Goal: Task Accomplishment & Management: Manage account settings

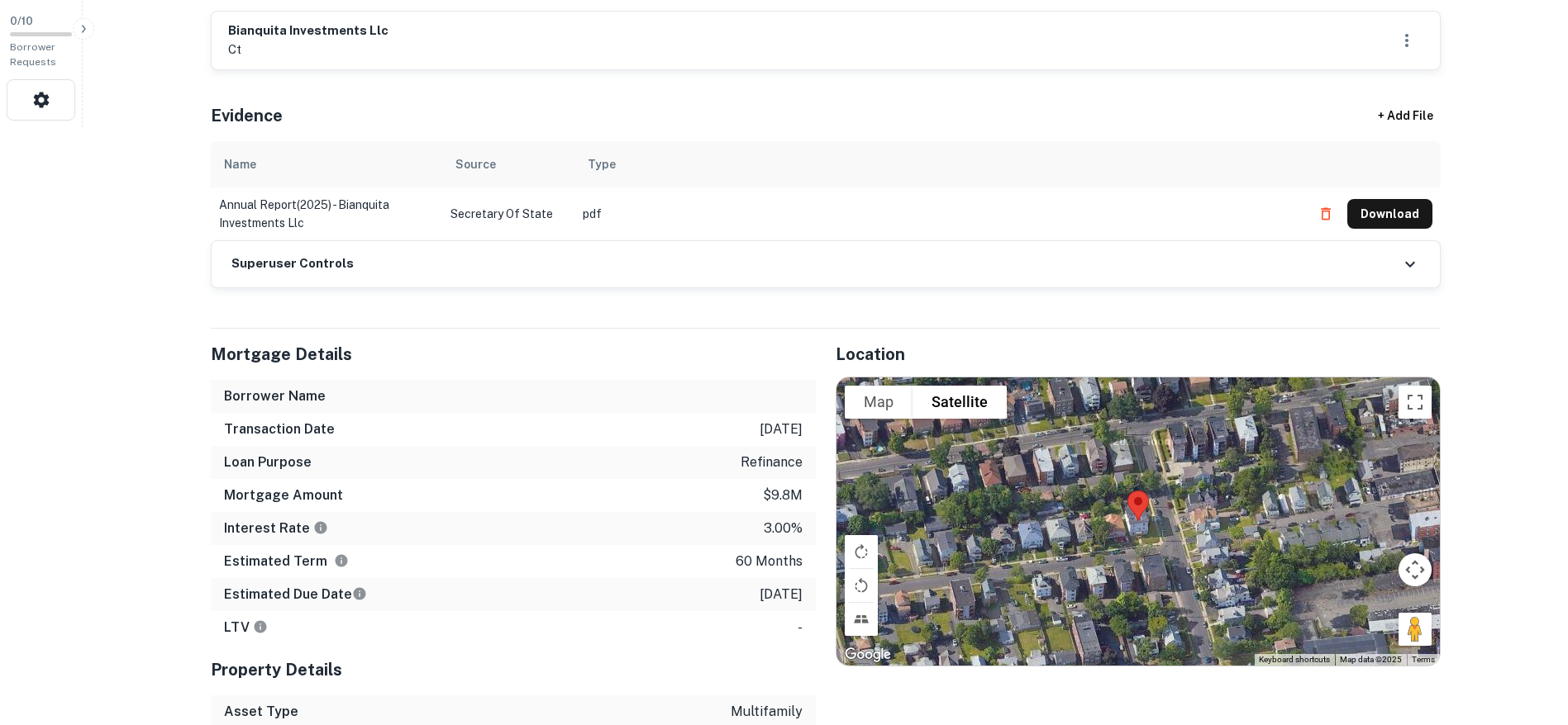
scroll to position [620, 0]
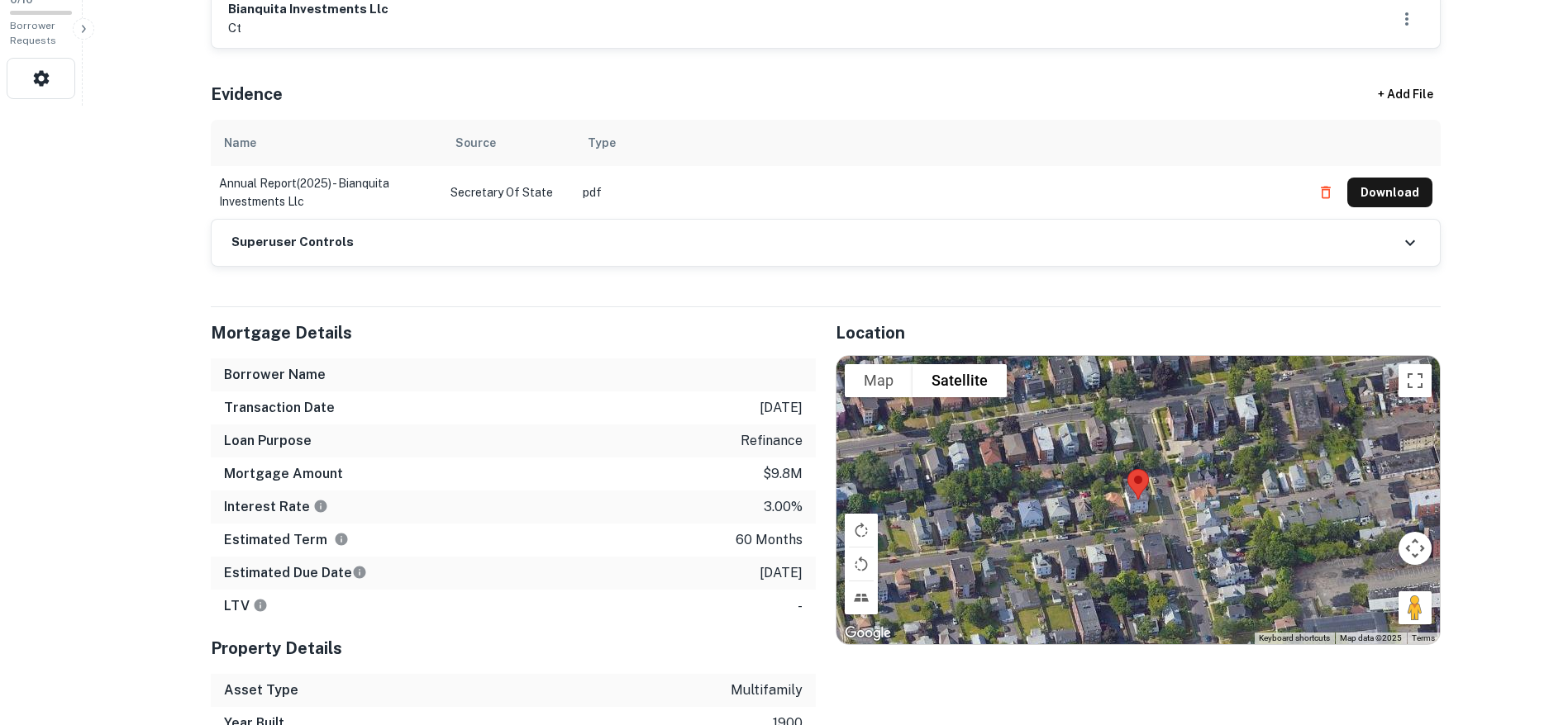
click at [729, 229] on div "Superuser Controls" at bounding box center [826, 243] width 1228 height 46
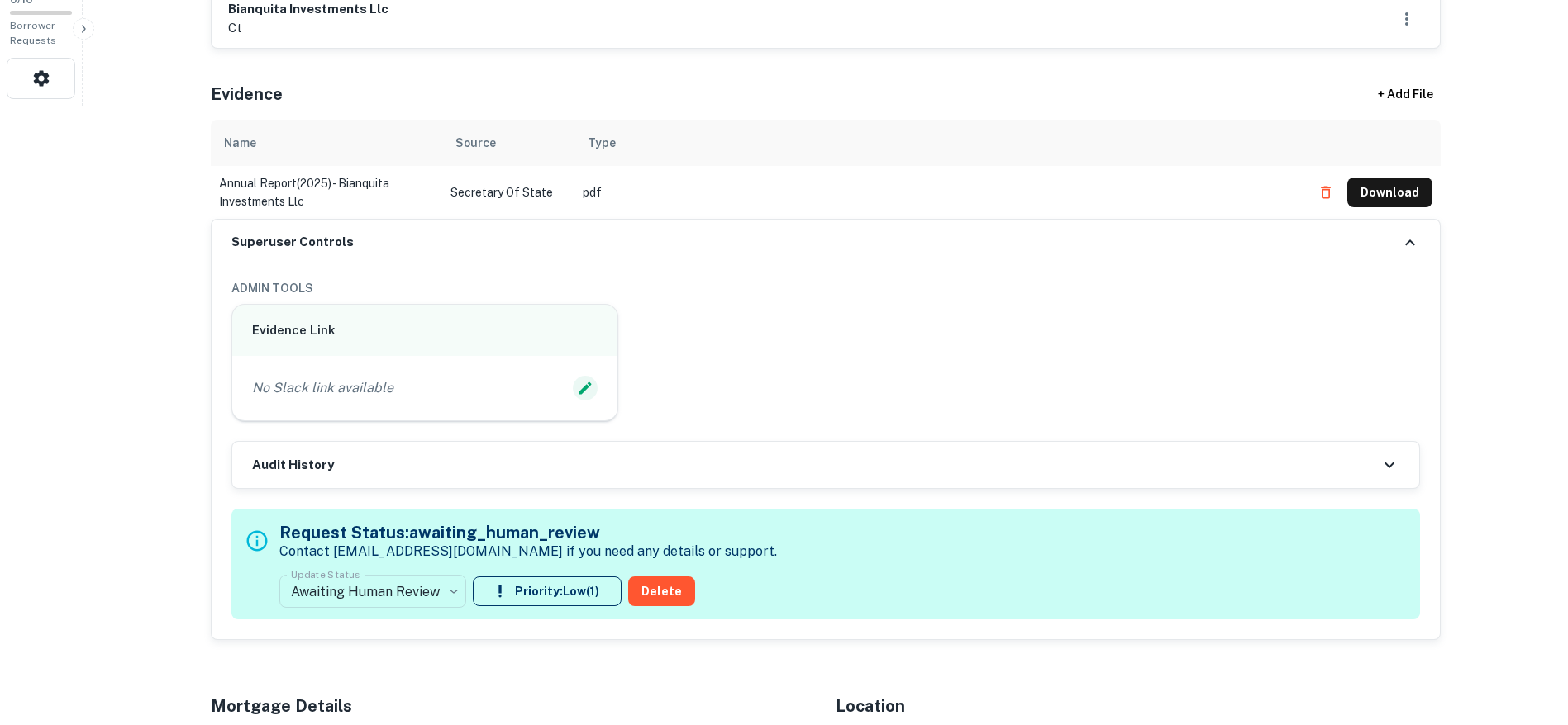
click at [578, 385] on icon "Edit Slack Link" at bounding box center [584, 388] width 17 height 17
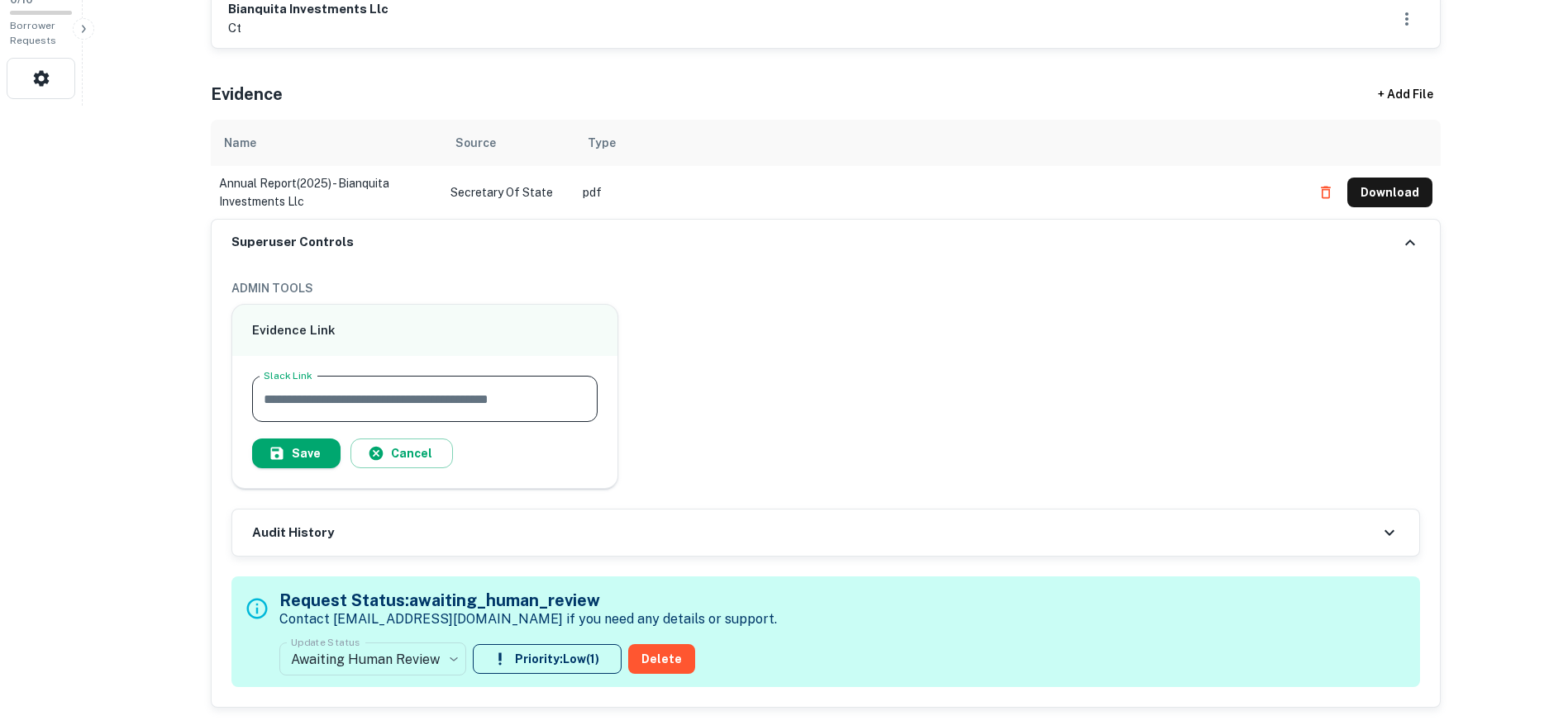
click at [509, 398] on input "Slack Link" at bounding box center [425, 398] width 346 height 46
paste input "**********"
type input "**********"
click at [302, 447] on button "Save" at bounding box center [296, 454] width 88 height 30
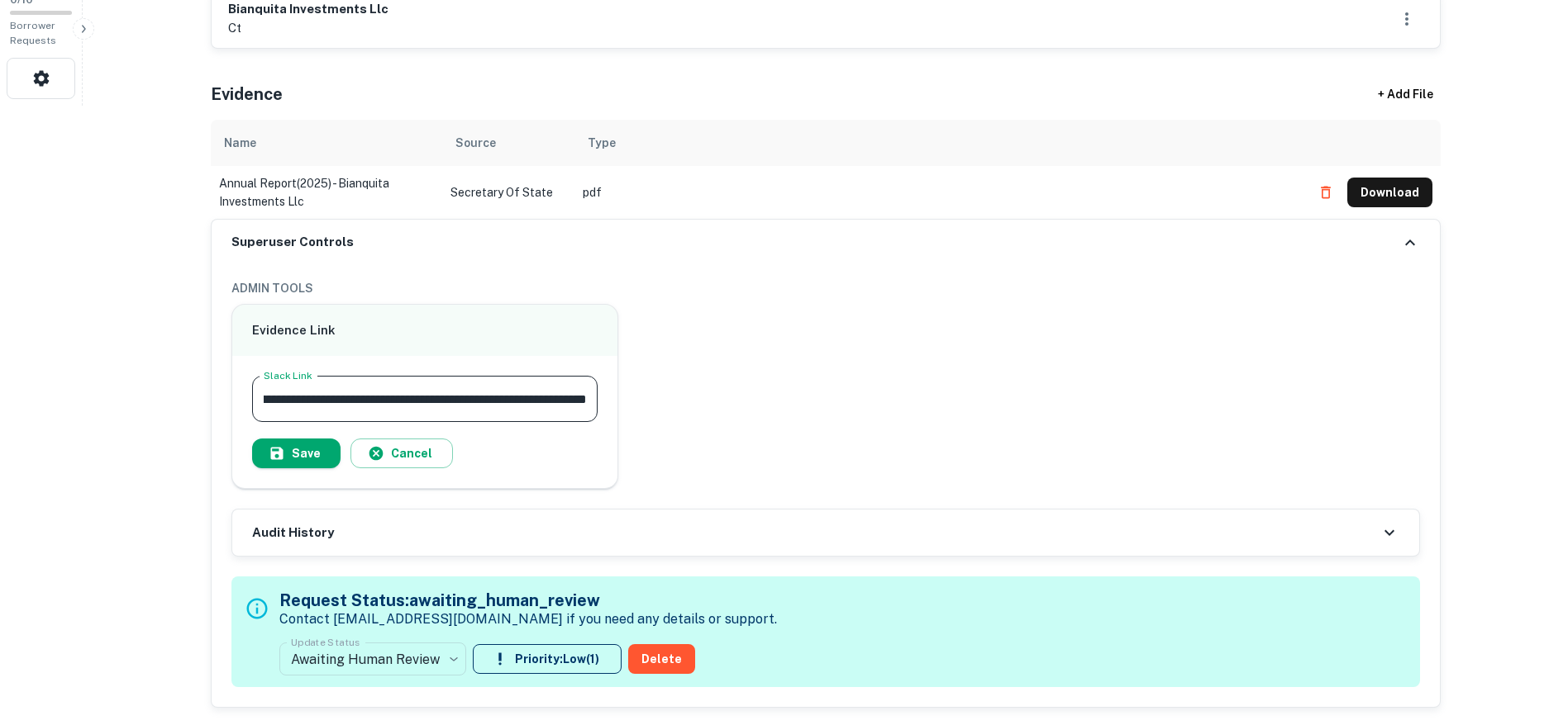
scroll to position [0, 0]
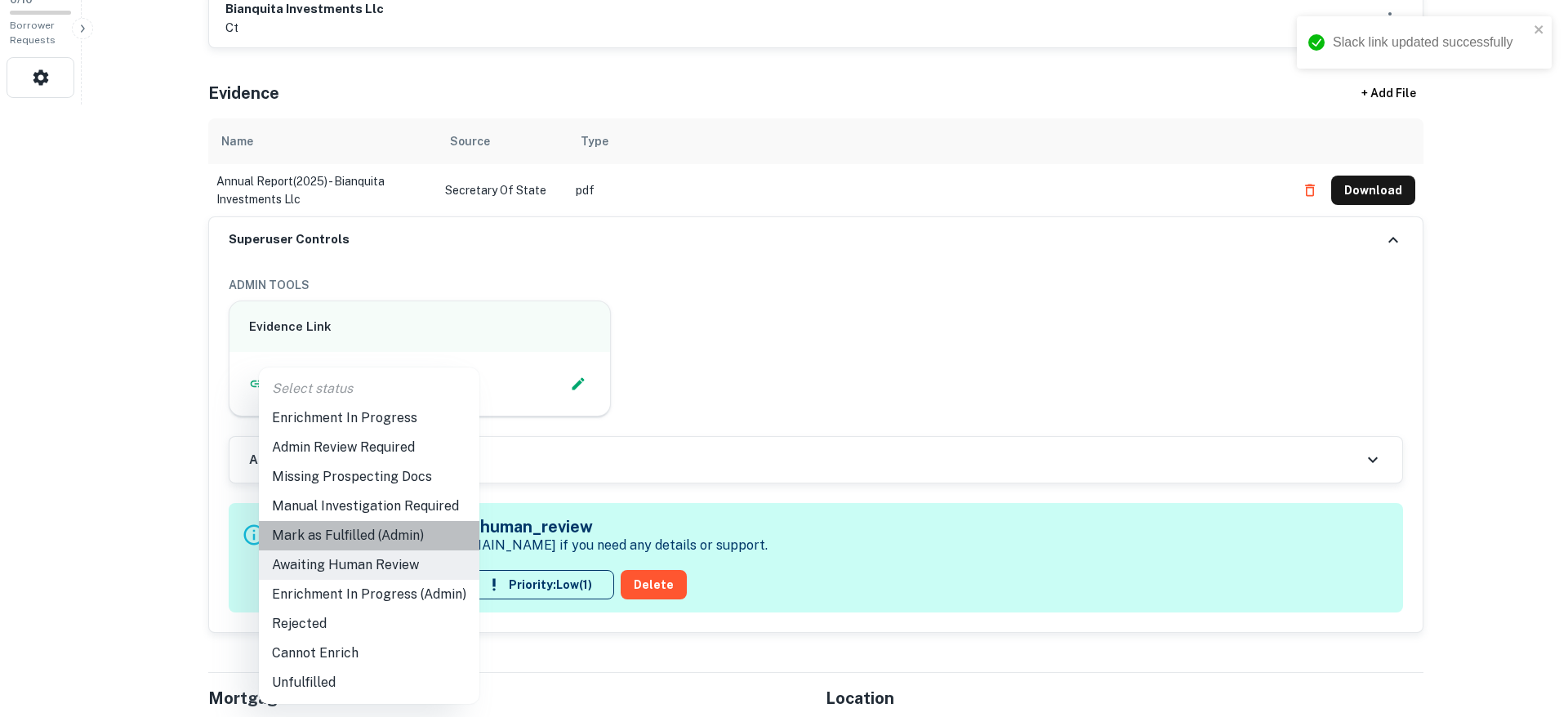
click at [371, 541] on li "Mark as Fulfilled (Admin)" at bounding box center [369, 536] width 221 height 29
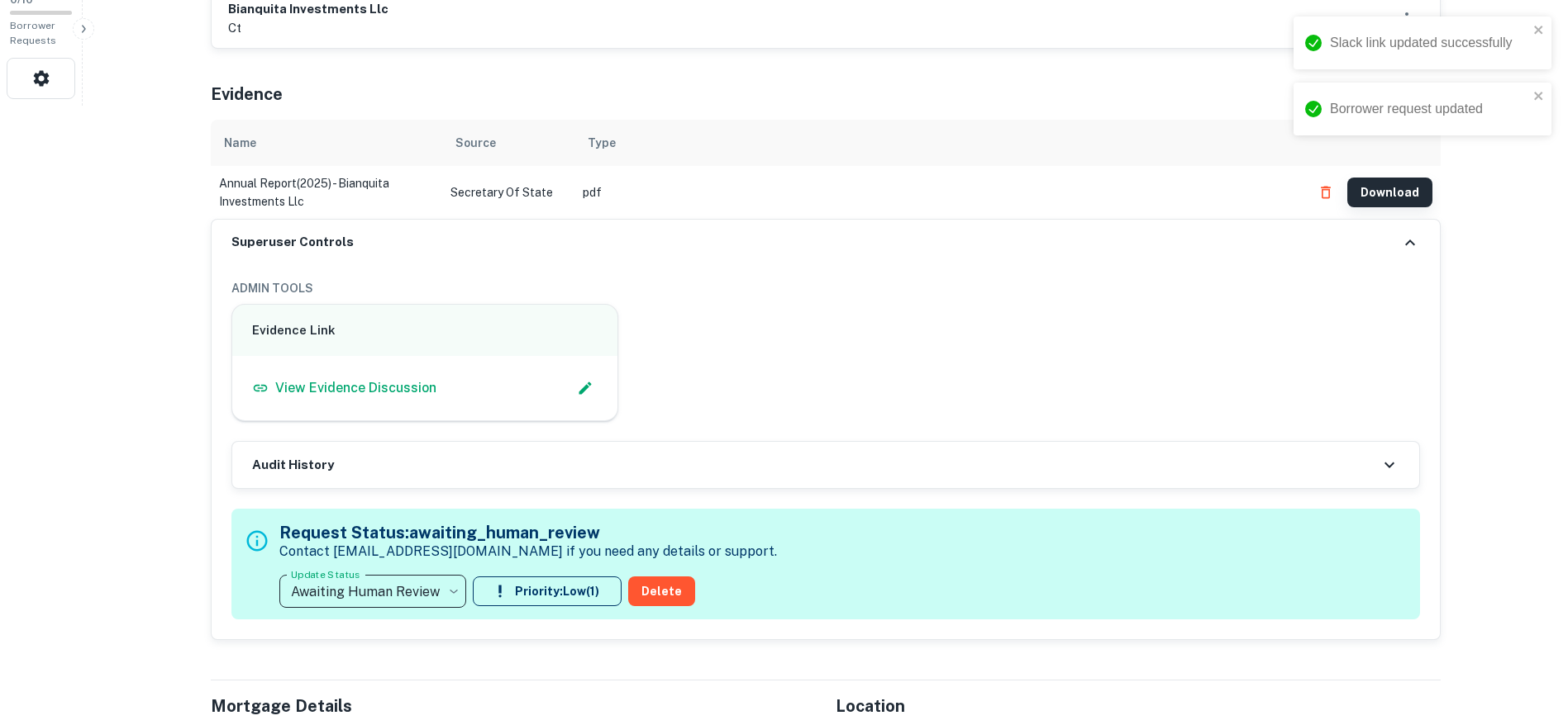
click at [1409, 198] on button "Download" at bounding box center [1389, 193] width 85 height 30
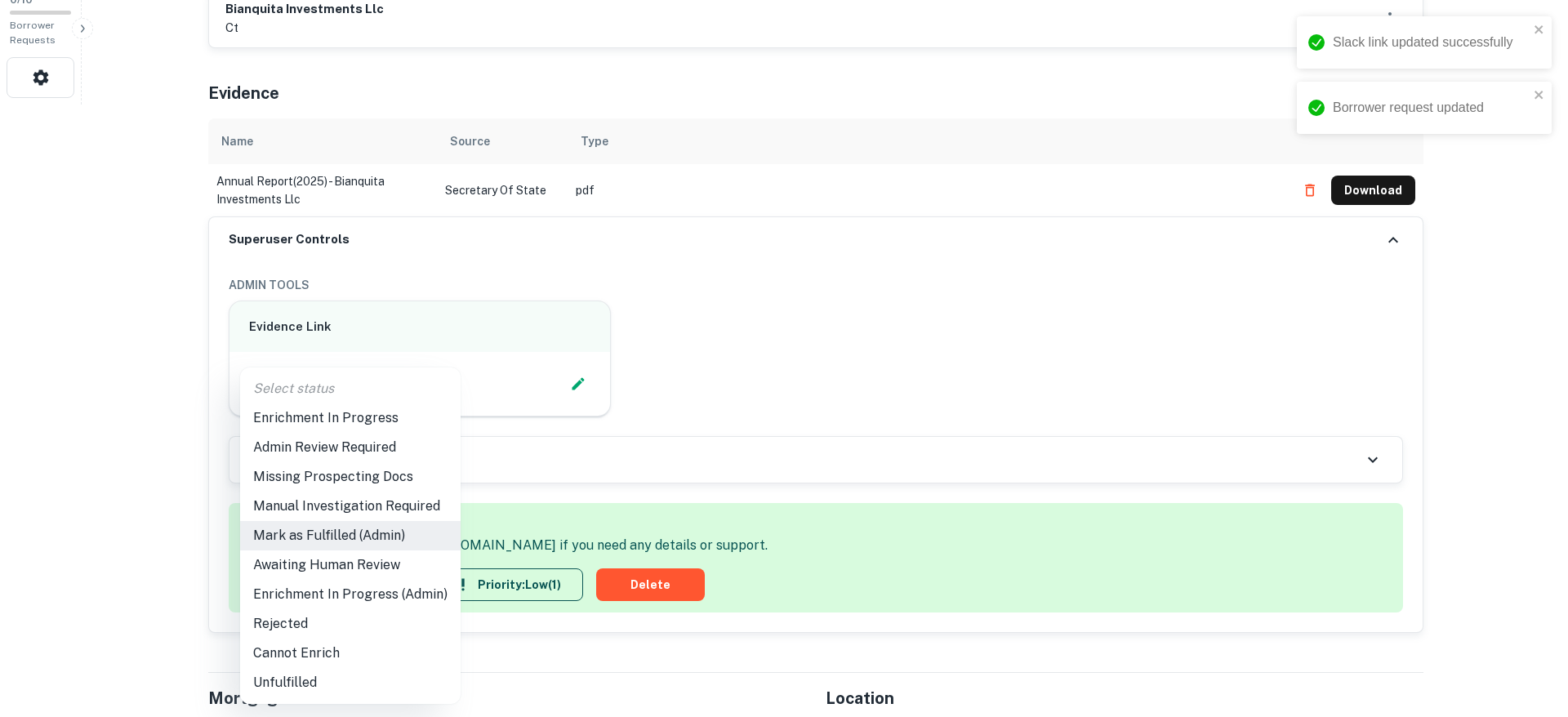
click at [381, 597] on li "Enrichment In Progress (Admin)" at bounding box center [350, 595] width 221 height 29
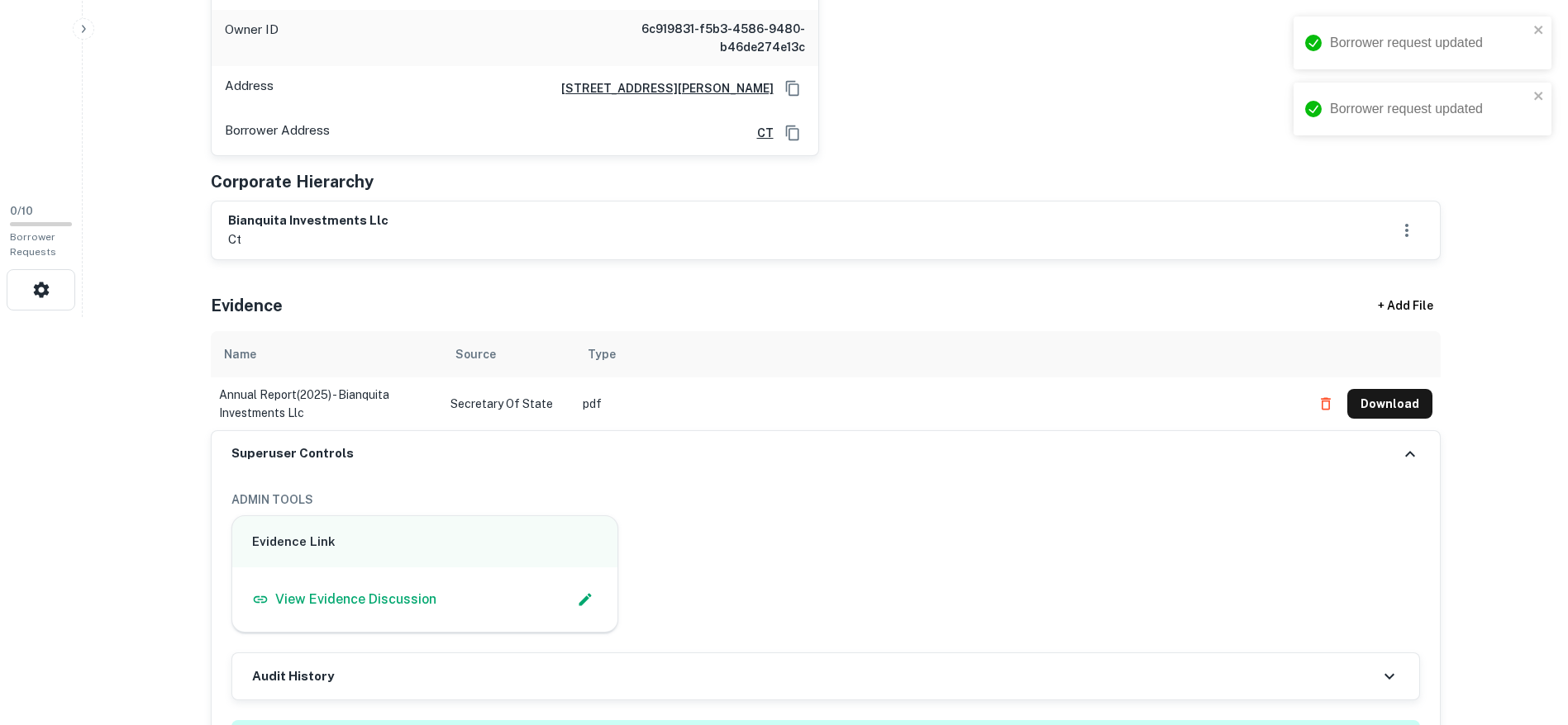
scroll to position [207, 0]
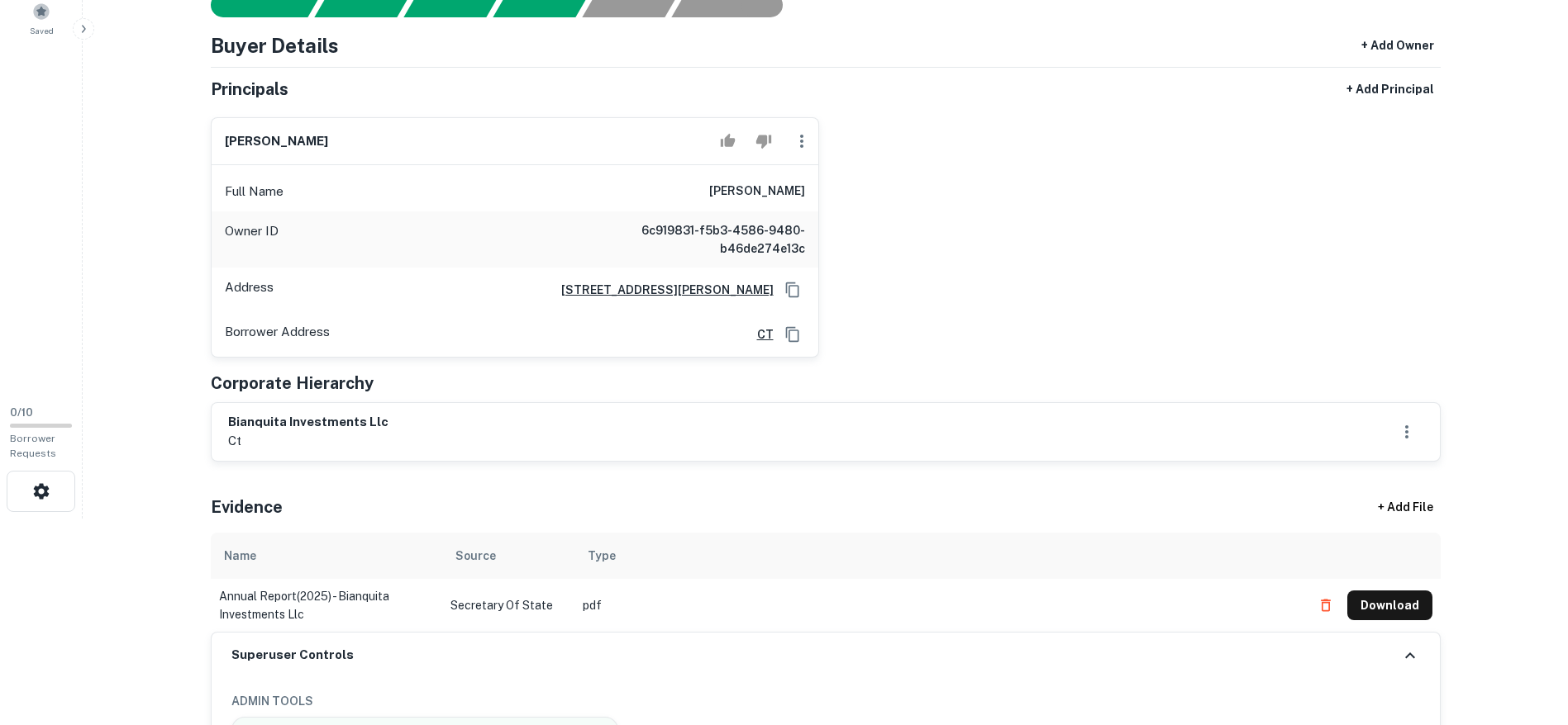
click at [270, 416] on h6 "bianquita investments llc" at bounding box center [307, 423] width 160 height 19
copy h6 "bianquita investments llc"
click at [797, 287] on icon "Copy Address" at bounding box center [791, 289] width 13 height 15
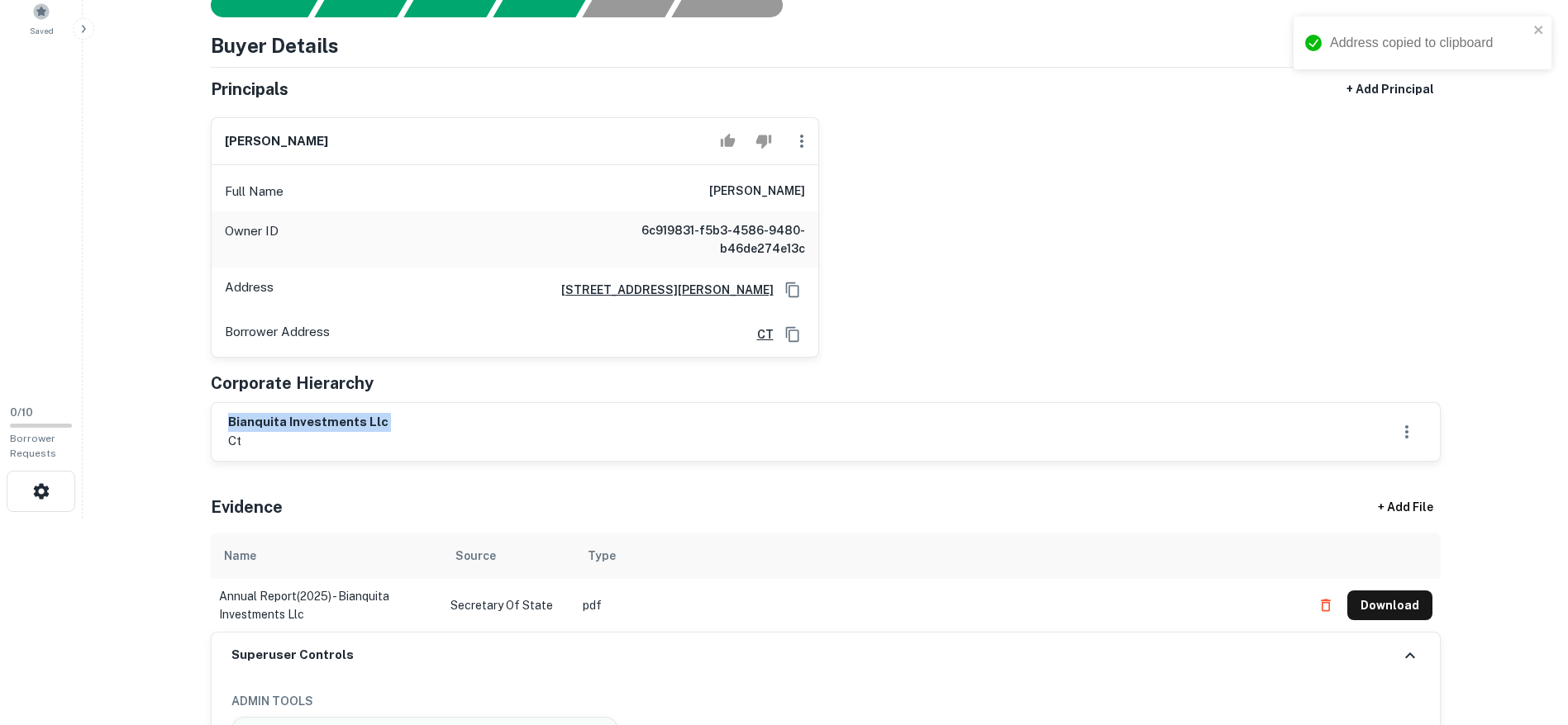
click at [795, 148] on icon "button" at bounding box center [802, 141] width 20 height 20
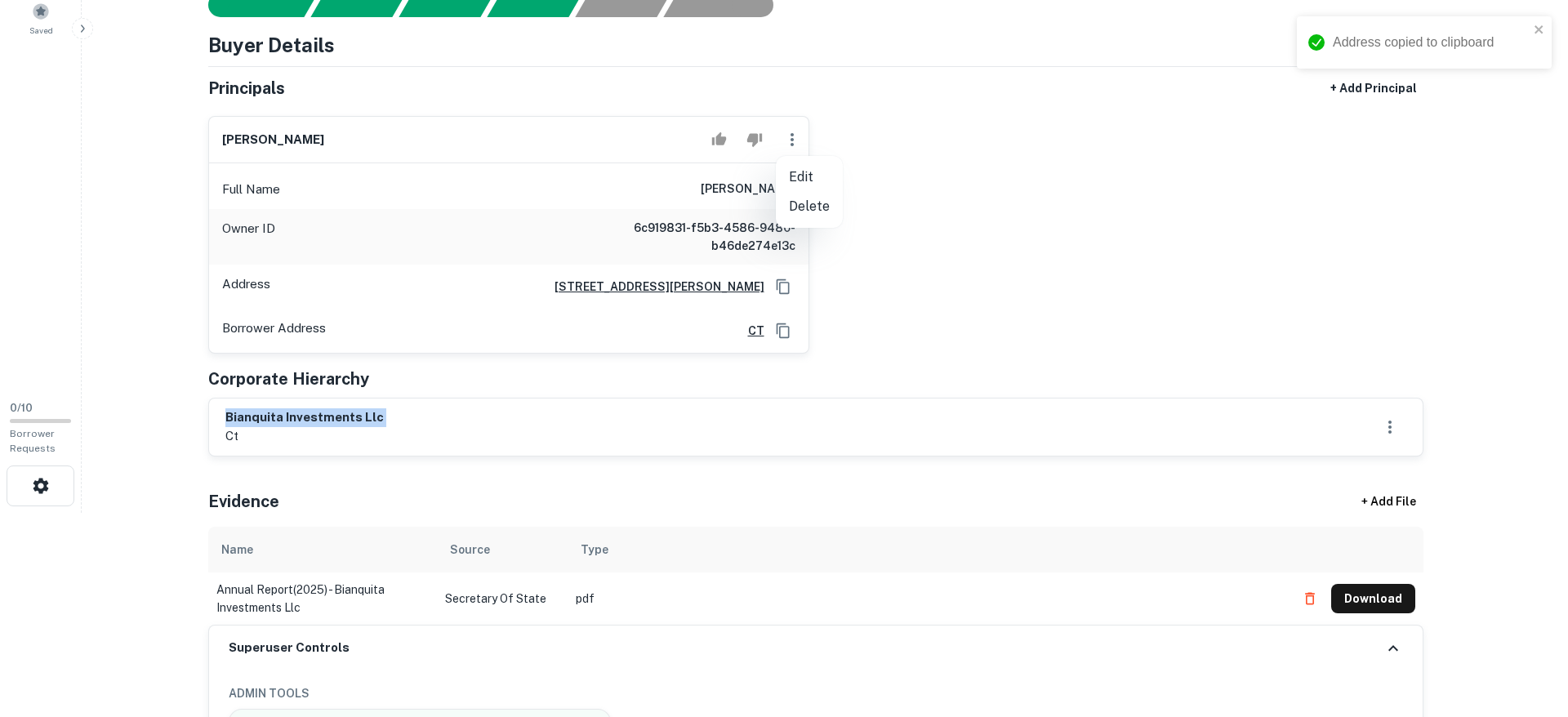
click at [801, 174] on li "Edit" at bounding box center [809, 178] width 67 height 29
select select "**"
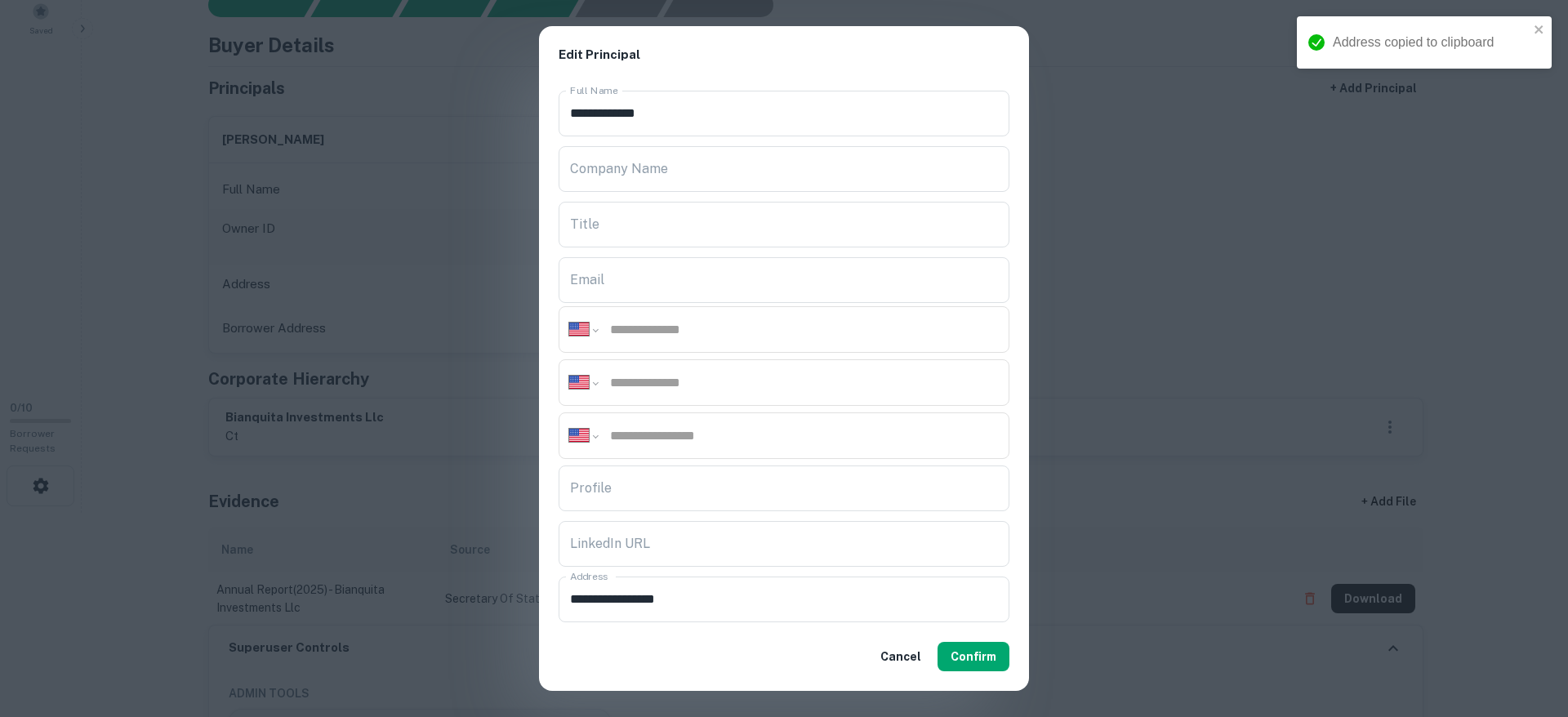
click at [717, 394] on div "**********" at bounding box center [784, 383] width 451 height 47
click at [717, 389] on input "phone" at bounding box center [803, 383] width 390 height 19
paste input "**********"
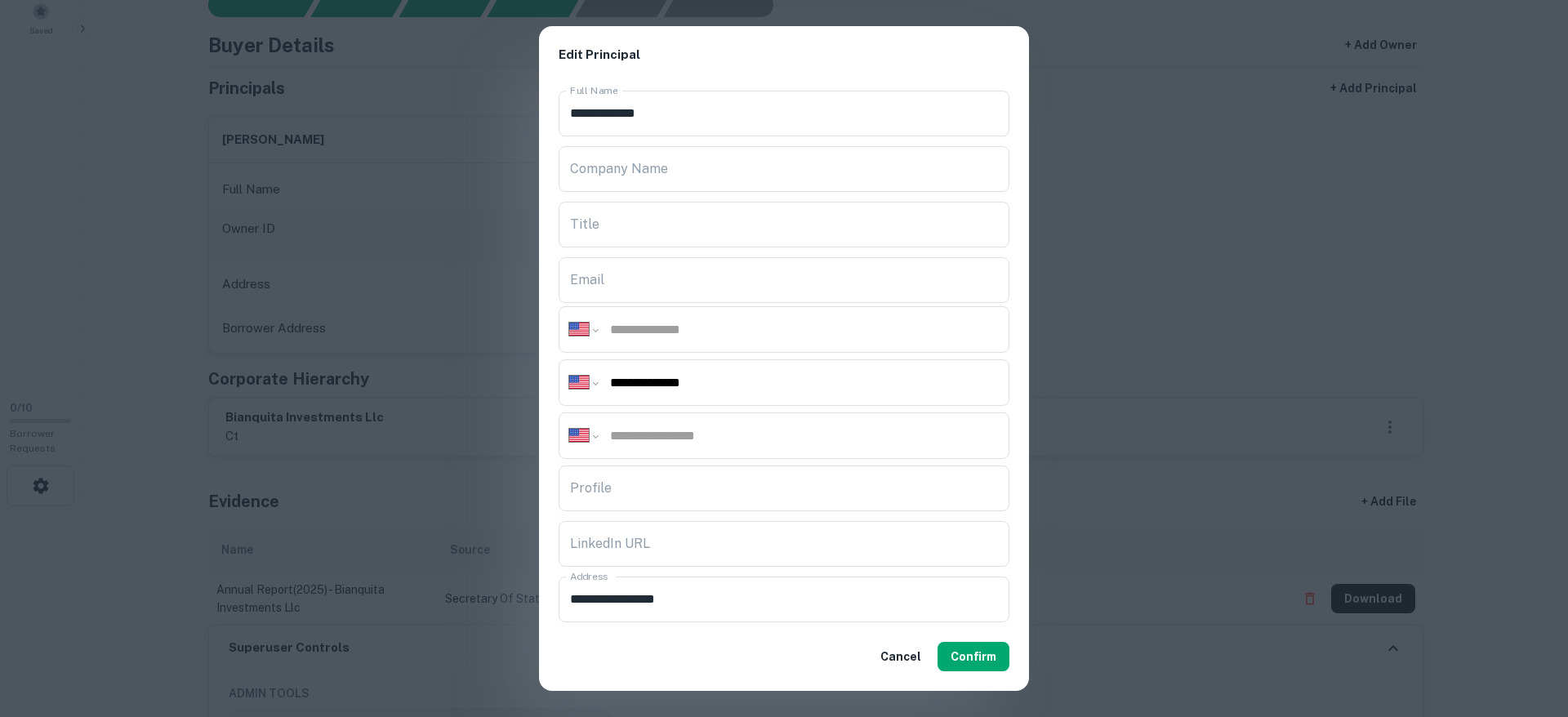
type input "**********"
click at [685, 331] on input "phone" at bounding box center [803, 330] width 390 height 19
paste input "**********"
type input "**********"
click at [978, 662] on button "Confirm" at bounding box center [973, 656] width 72 height 29
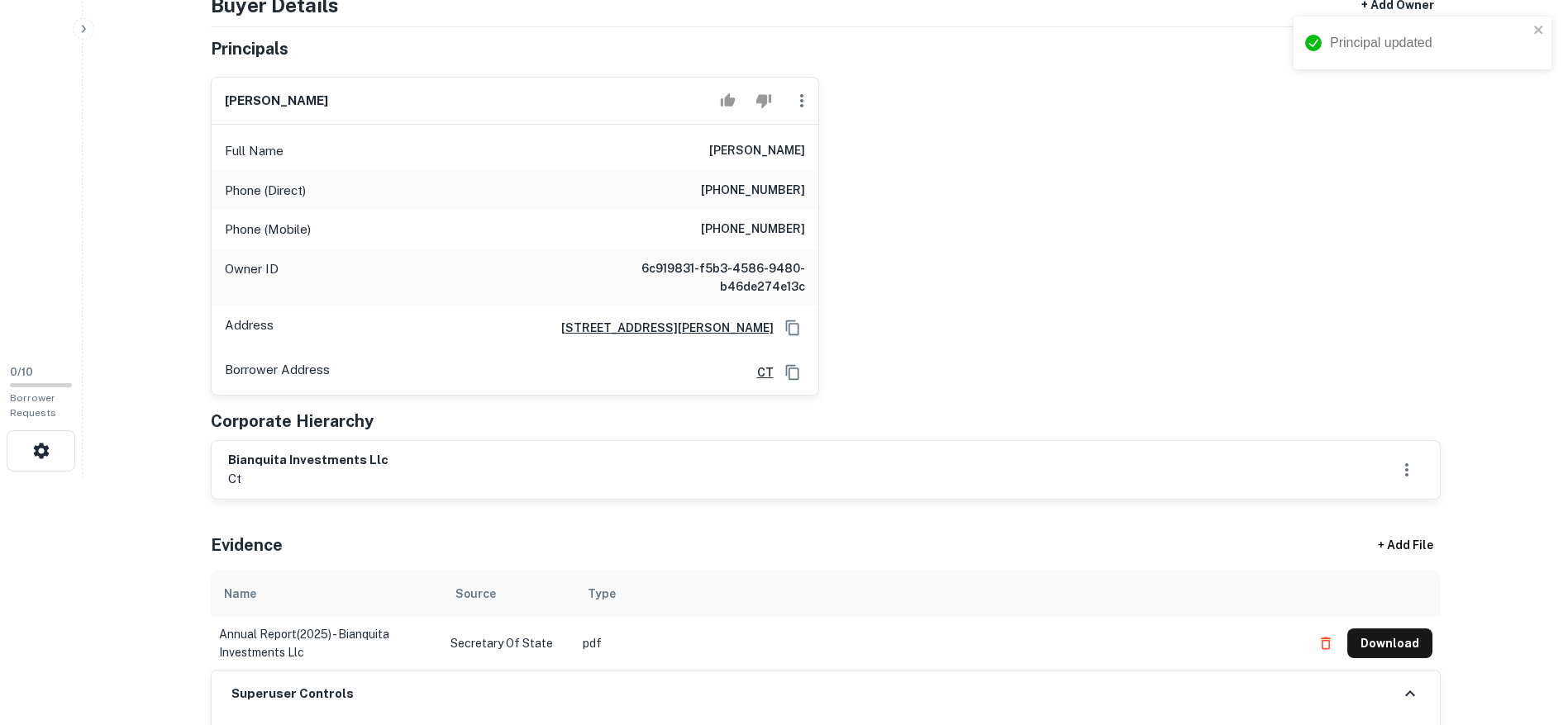
scroll to position [620, 0]
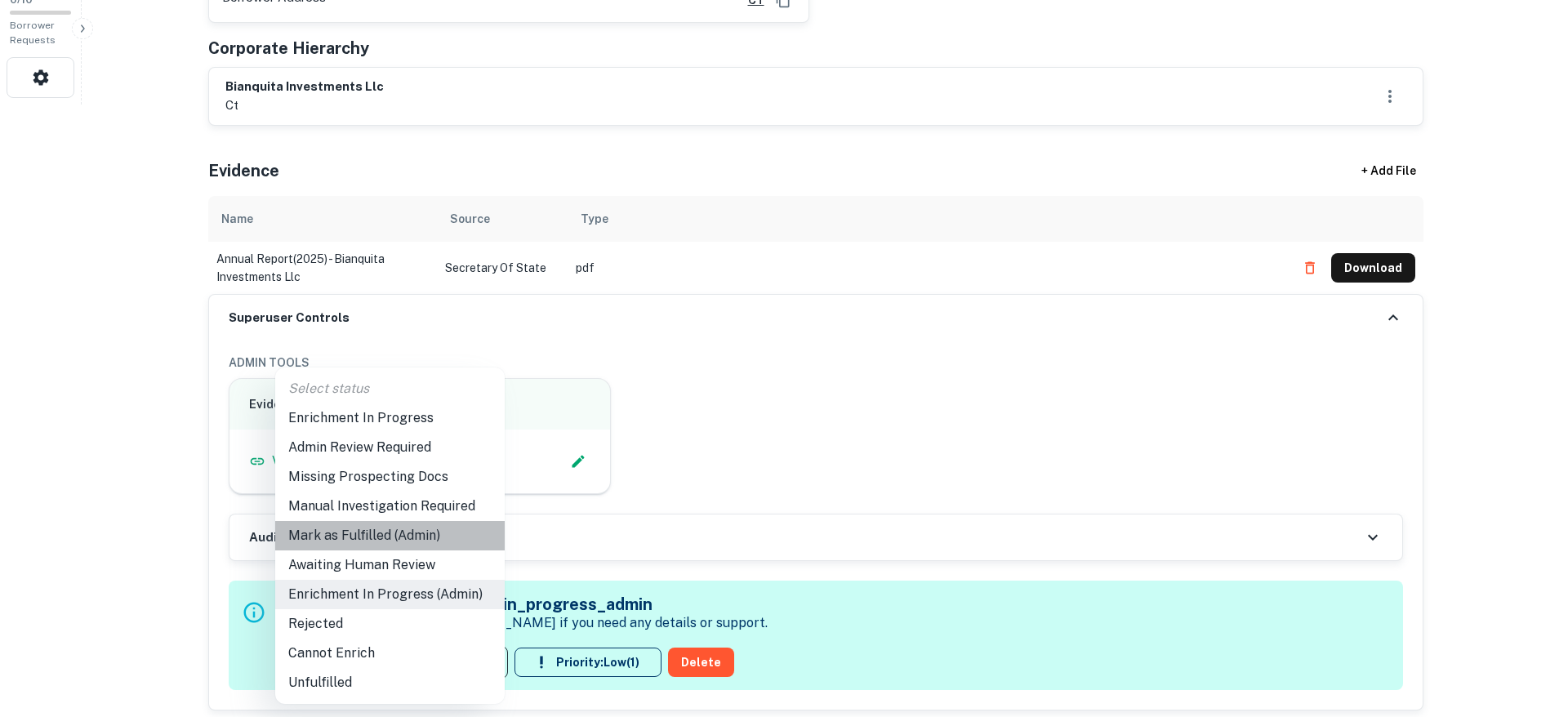
click at [391, 529] on li "Mark as Fulfilled (Admin)" at bounding box center [390, 536] width 229 height 29
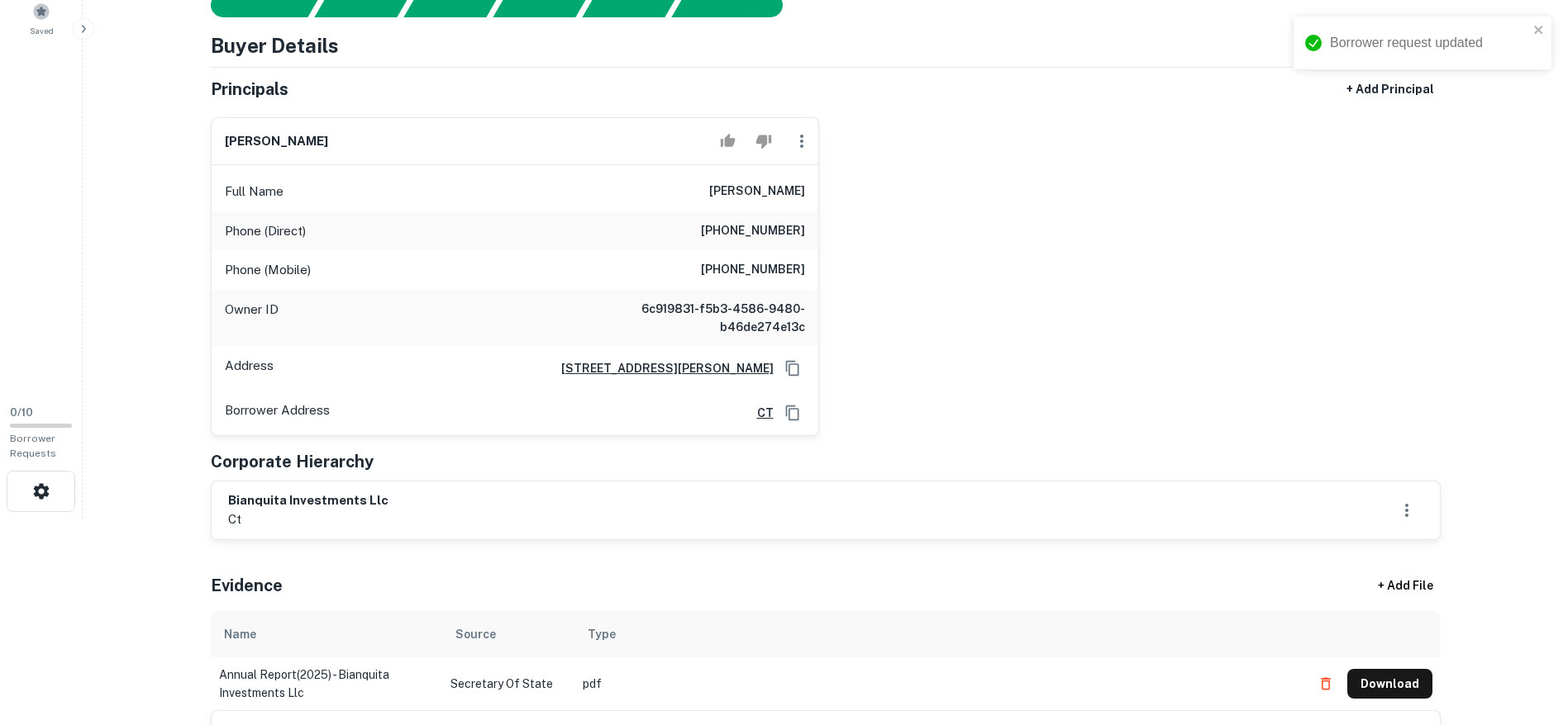
scroll to position [0, 0]
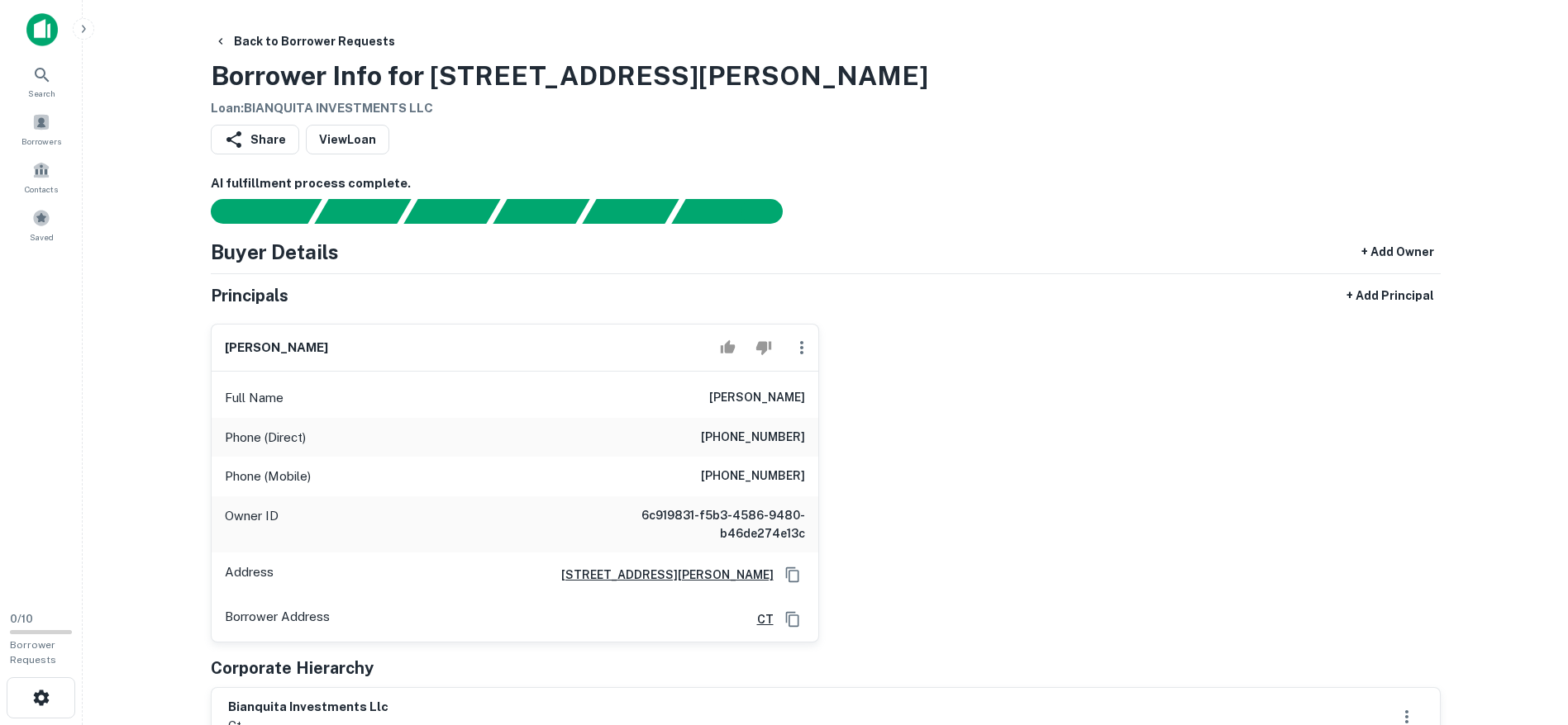
click at [360, 59] on h3 "Borrower Info for 2 Douglas St" at bounding box center [569, 75] width 717 height 39
click at [357, 54] on button "Back to Borrower Requests" at bounding box center [305, 41] width 194 height 30
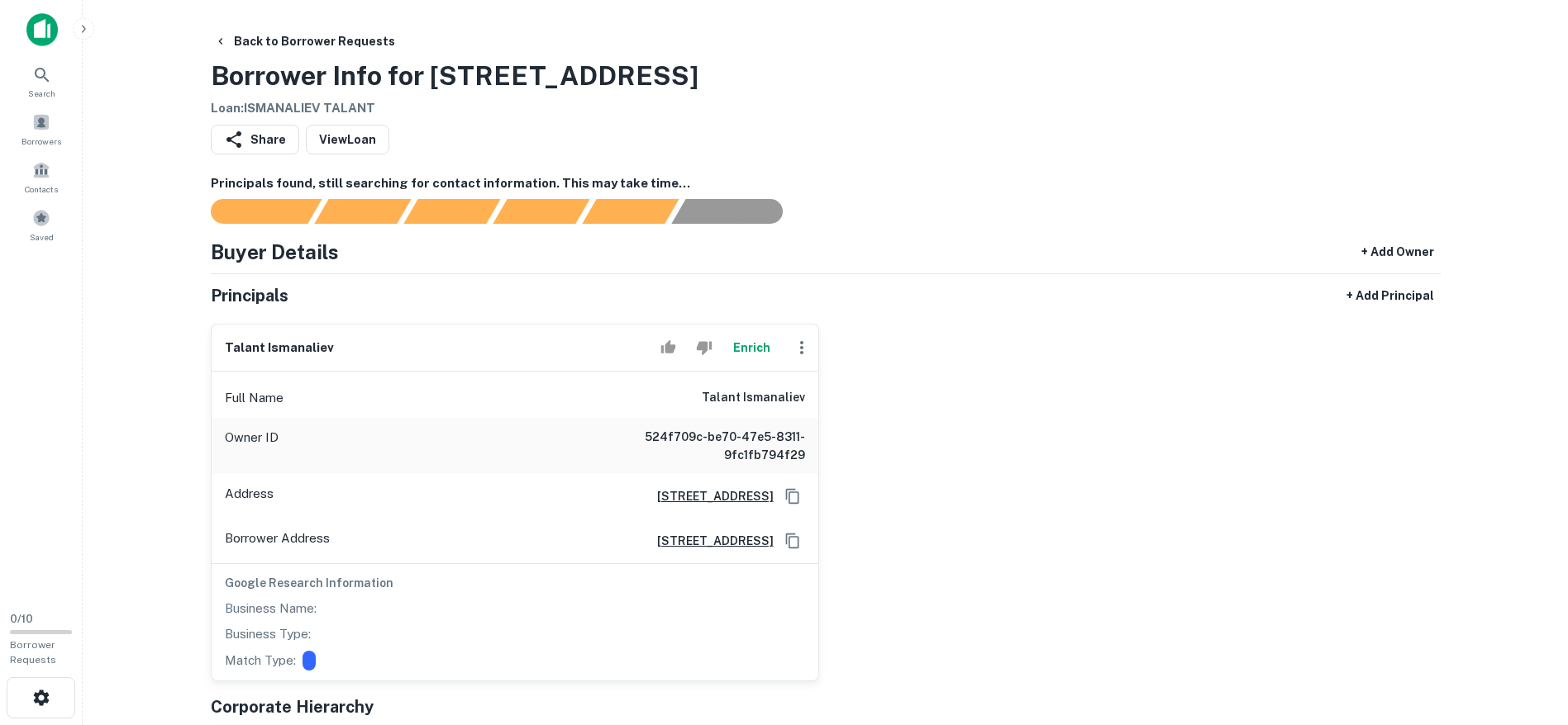
scroll to position [207, 0]
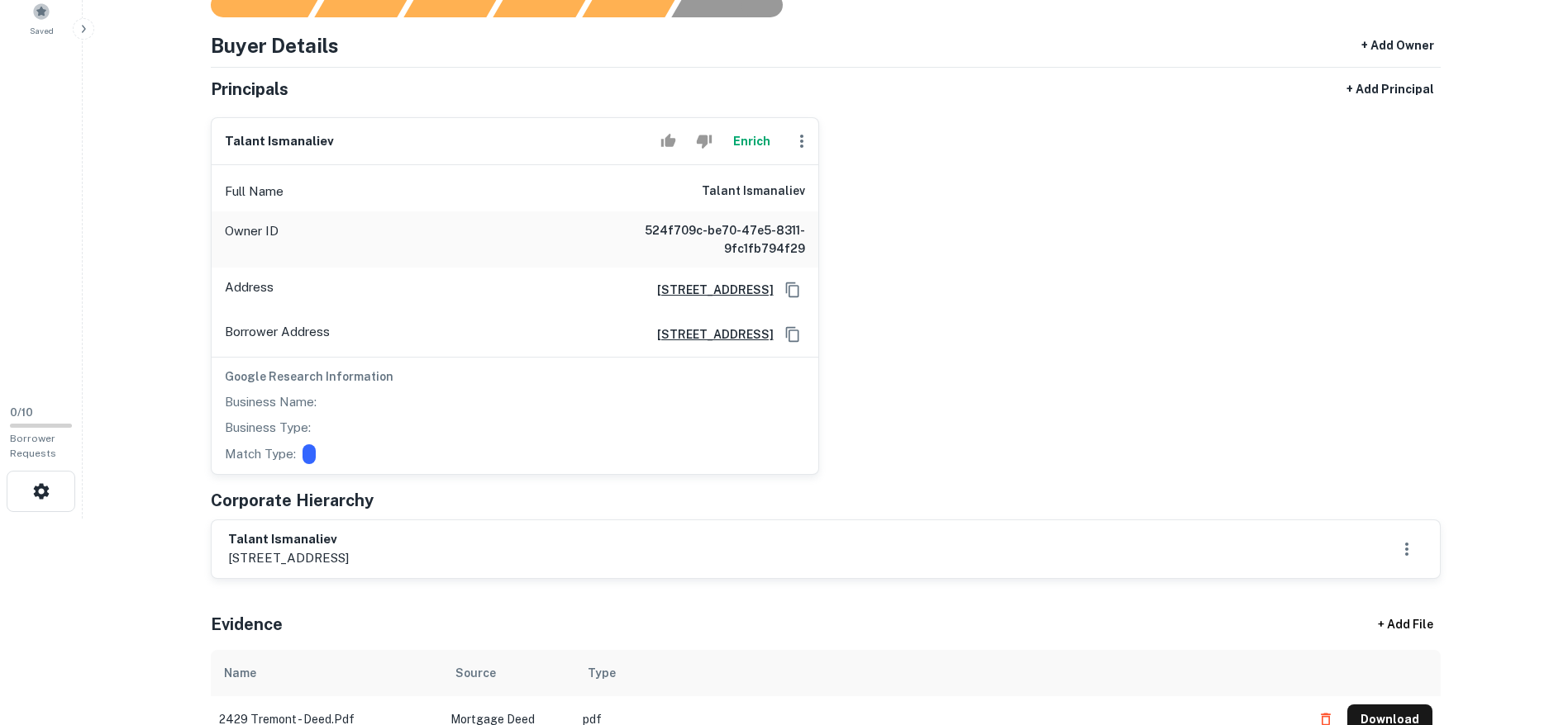
click at [809, 138] on icon "button" at bounding box center [802, 141] width 20 height 20
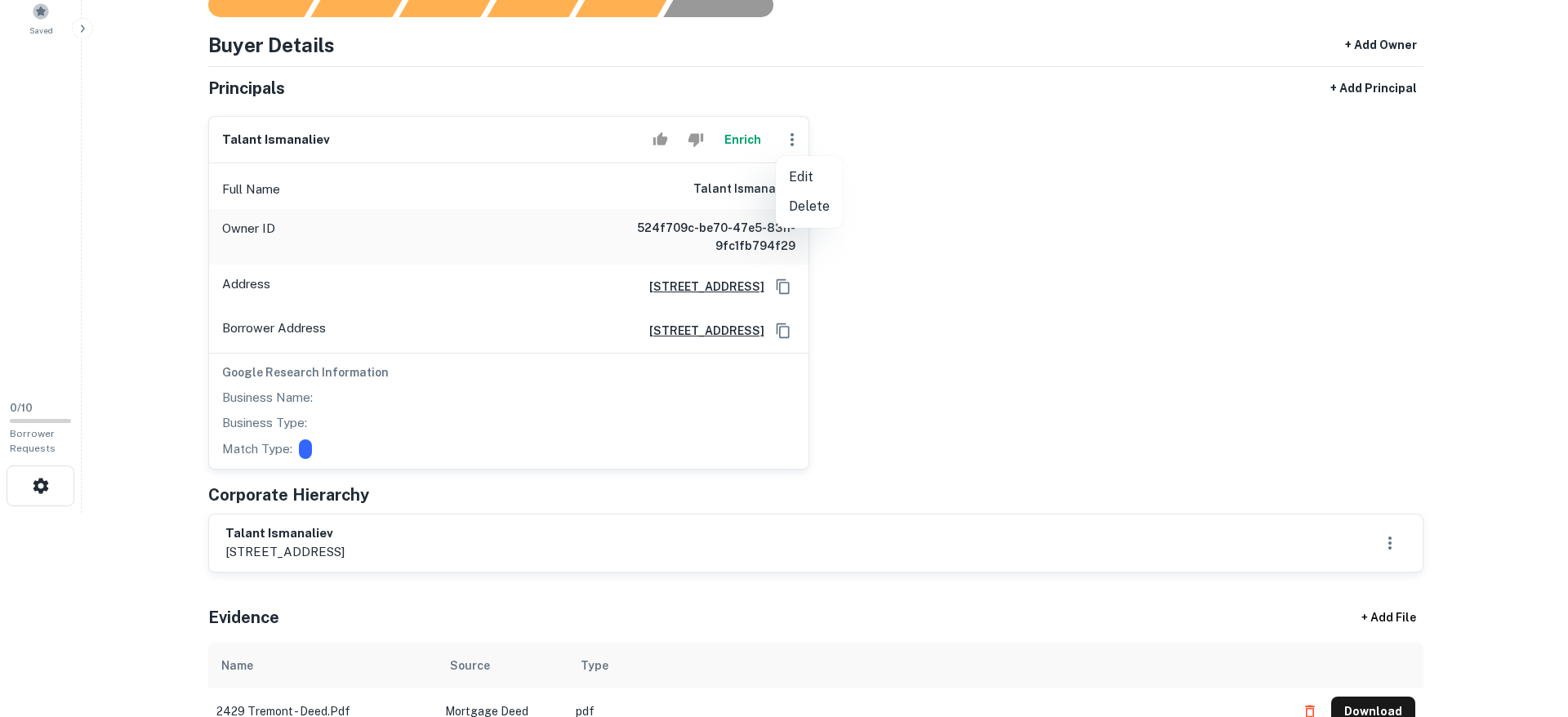
click at [980, 339] on div at bounding box center [784, 358] width 1568 height 717
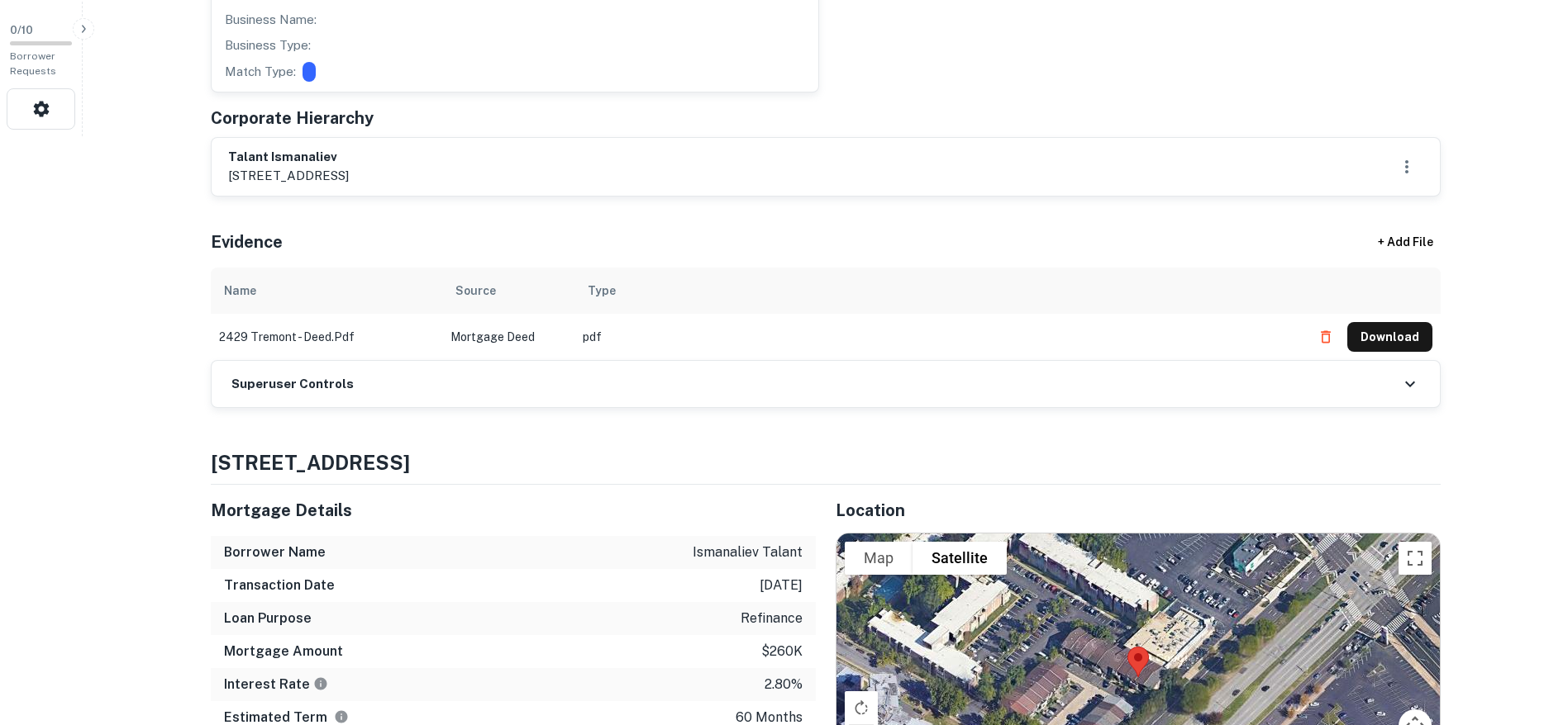
scroll to position [620, 0]
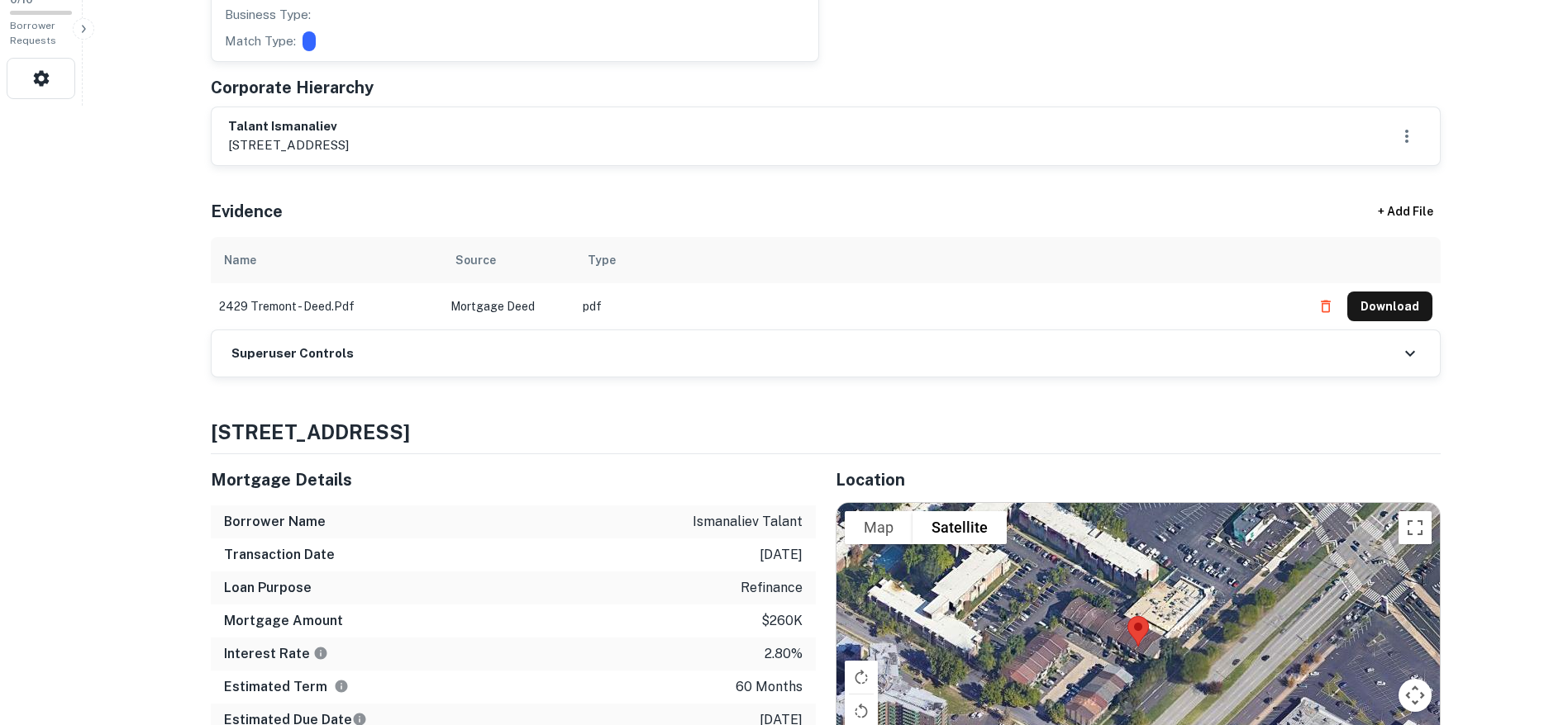
click at [679, 366] on div "Superuser Controls" at bounding box center [826, 353] width 1228 height 46
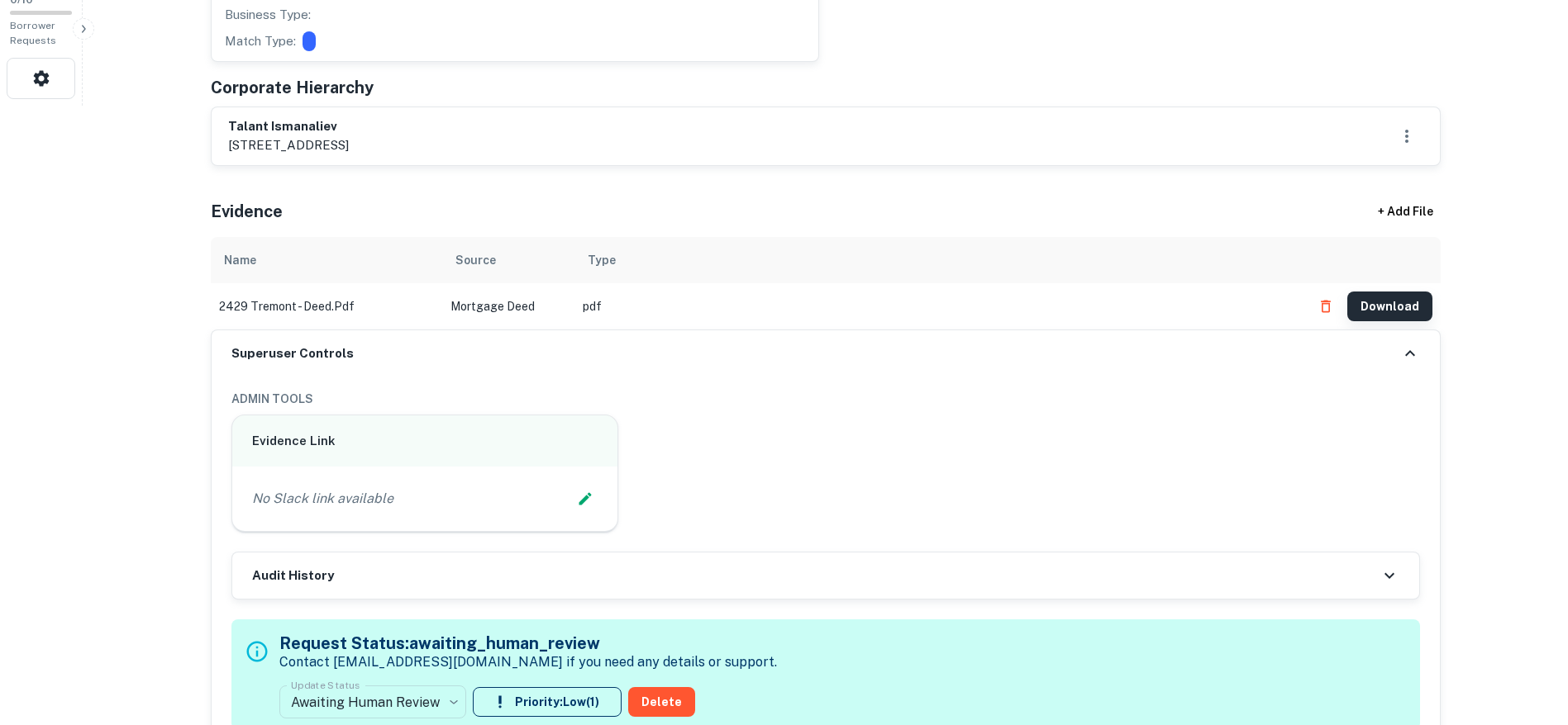
click at [1360, 305] on button "Download" at bounding box center [1389, 306] width 85 height 30
drag, startPoint x: 573, startPoint y: 496, endPoint x: 425, endPoint y: 502, distance: 148.1
click at [572, 495] on div "No Slack link available" at bounding box center [425, 499] width 346 height 25
click at [424, 502] on div "No Slack link available" at bounding box center [425, 499] width 346 height 25
click at [400, 494] on div "No Slack link available" at bounding box center [425, 499] width 346 height 25
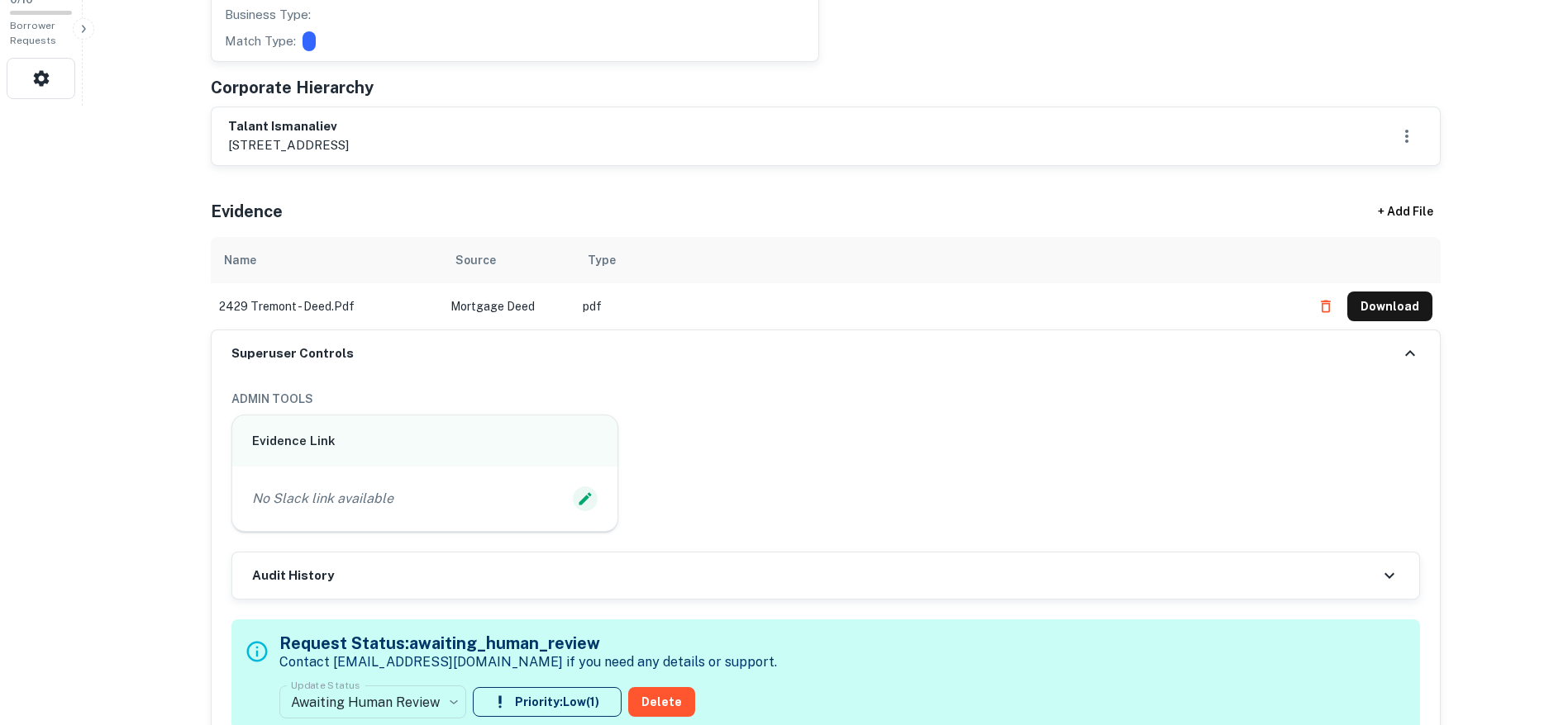
click at [594, 491] on button "Edit Slack Link" at bounding box center [585, 499] width 25 height 25
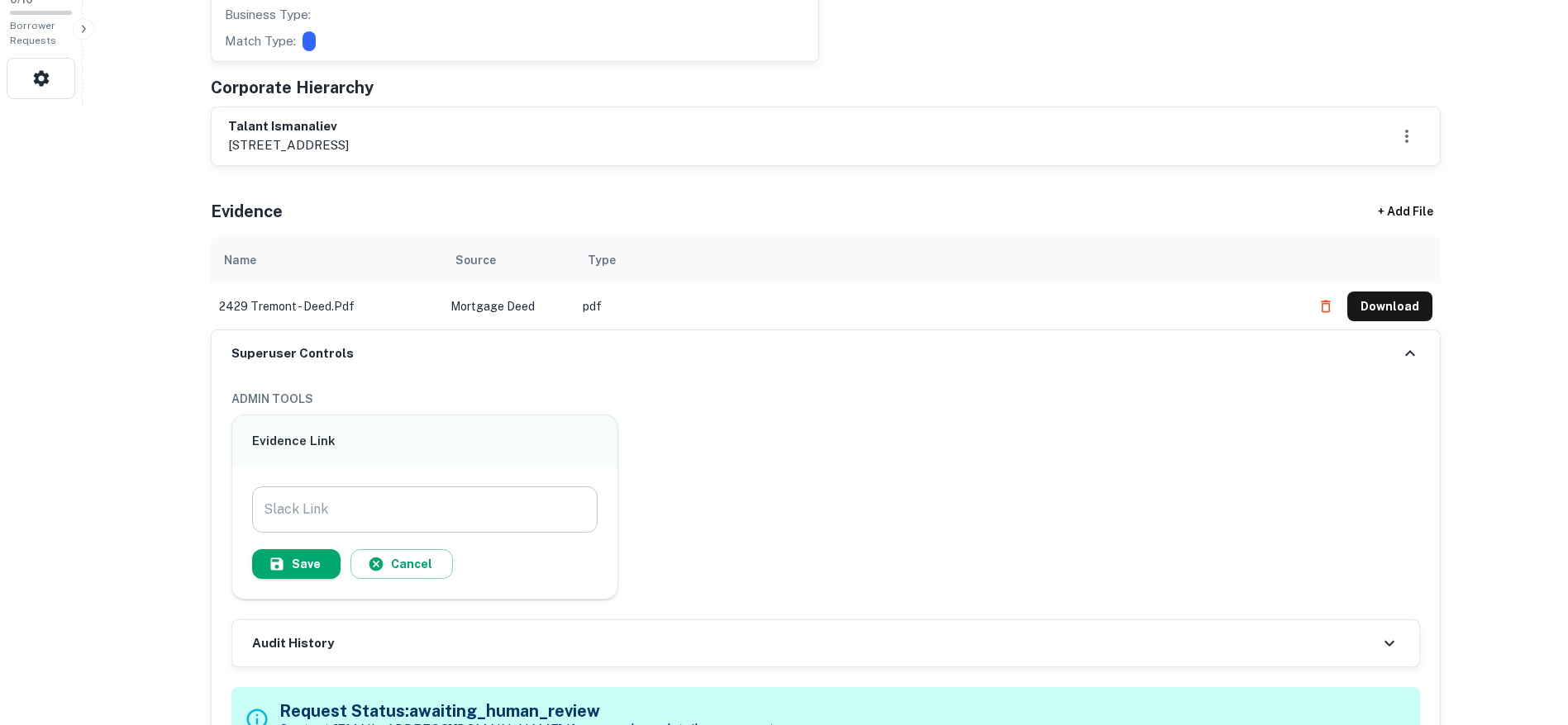
click at [441, 511] on input "Slack Link" at bounding box center [425, 510] width 346 height 46
paste input "**********"
type input "**********"
click at [306, 562] on button "Save" at bounding box center [296, 564] width 88 height 30
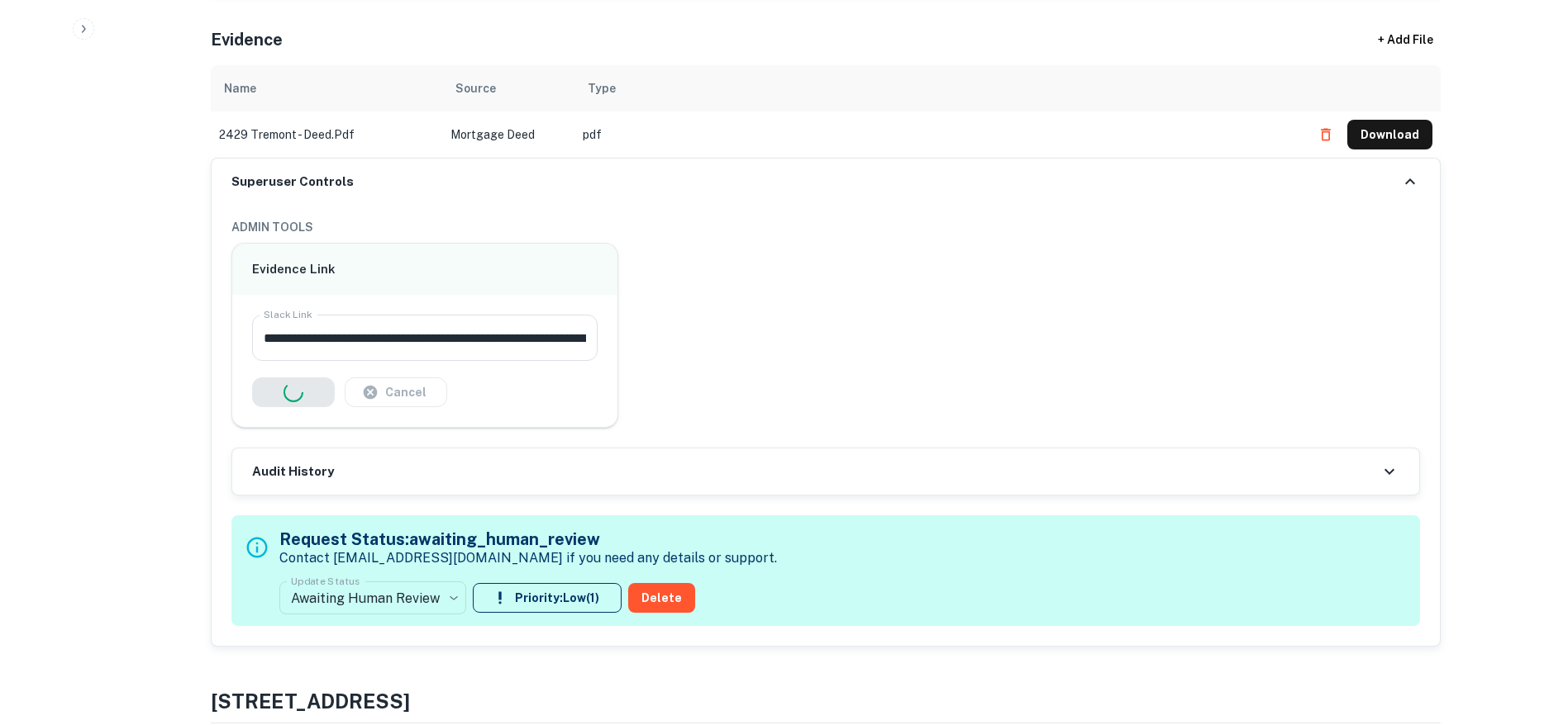
scroll to position [826, 0]
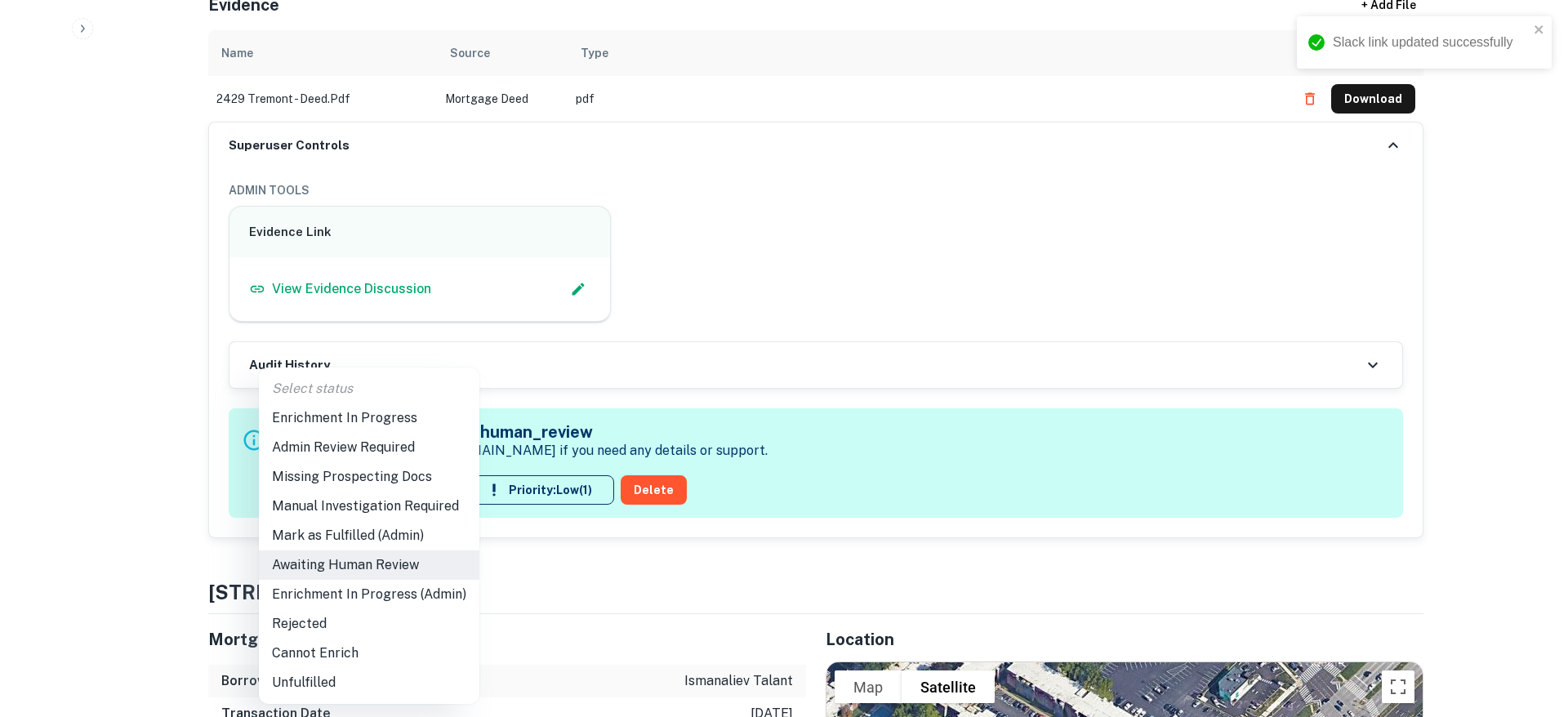
click at [390, 585] on li "Enrichment In Progress (Admin)" at bounding box center [369, 595] width 221 height 29
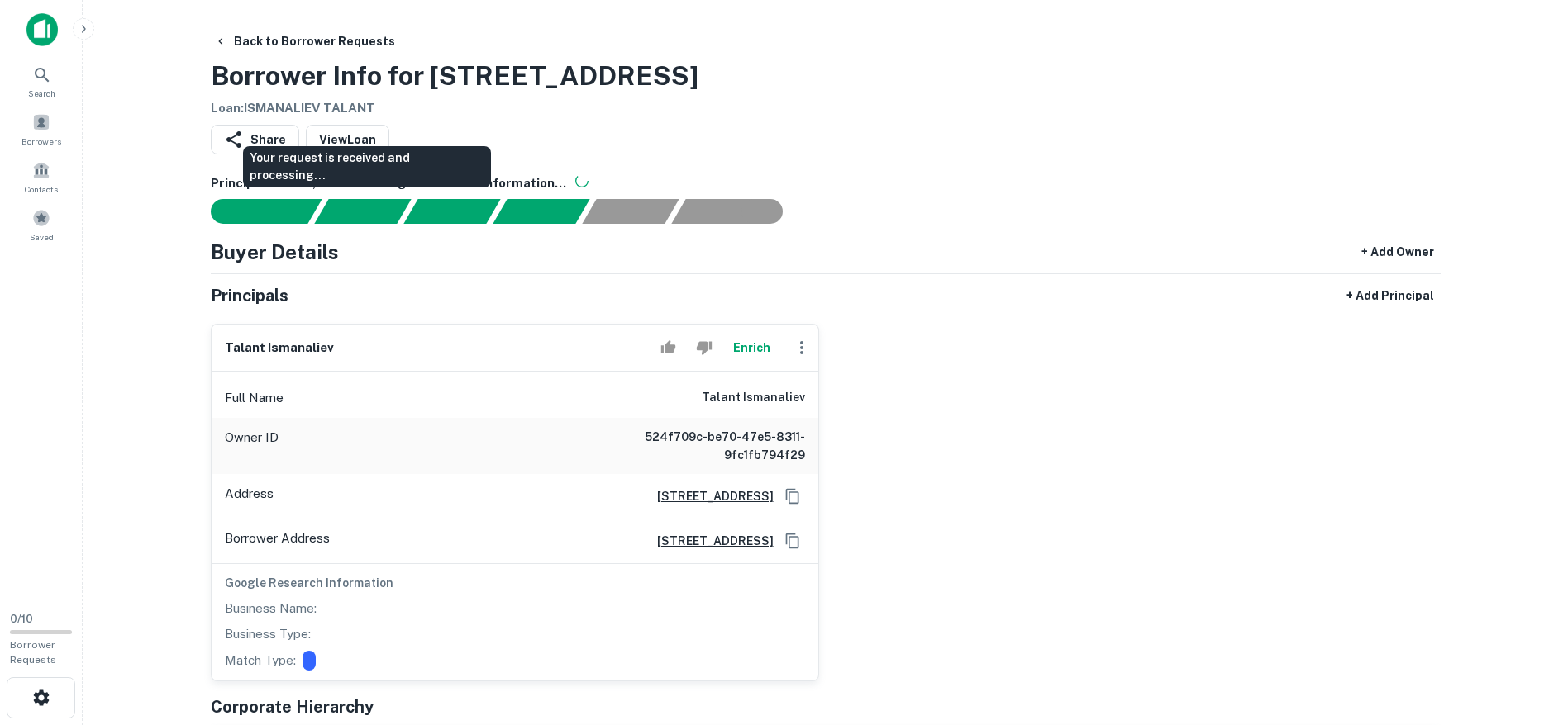
scroll to position [207, 0]
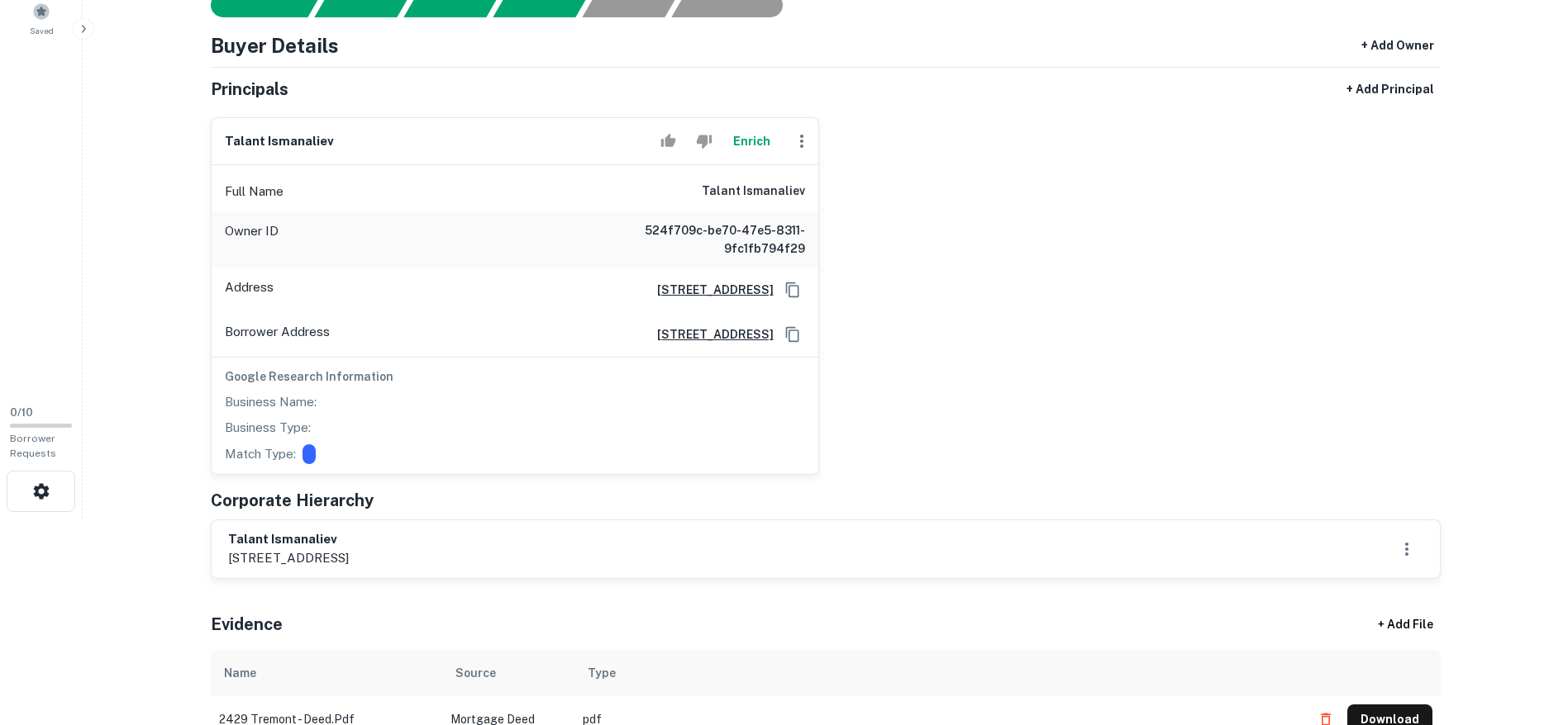
click at [313, 528] on div "talant ismanaliev [STREET_ADDRESS]" at bounding box center [826, 549] width 1228 height 58
copy h6 "talant ismanaliev"
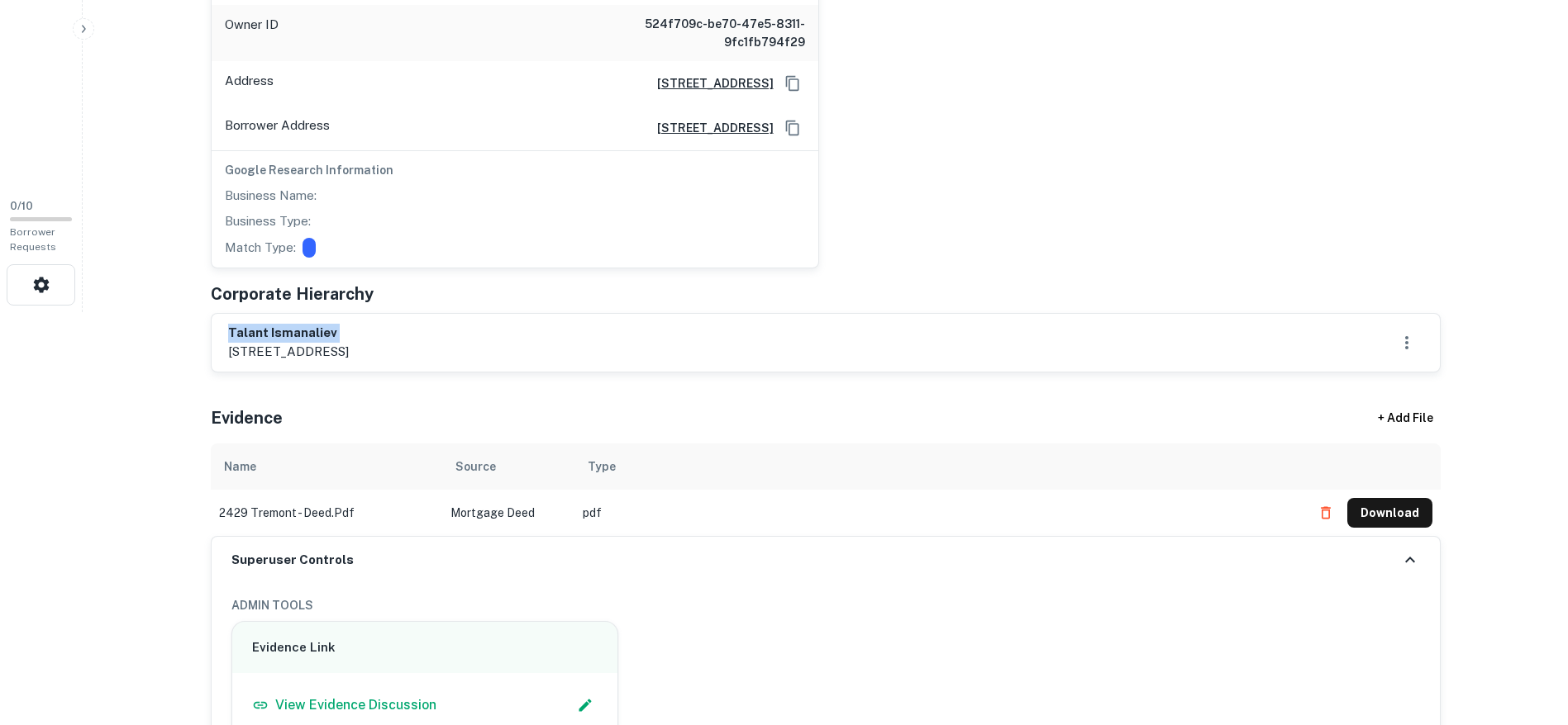
scroll to position [620, 0]
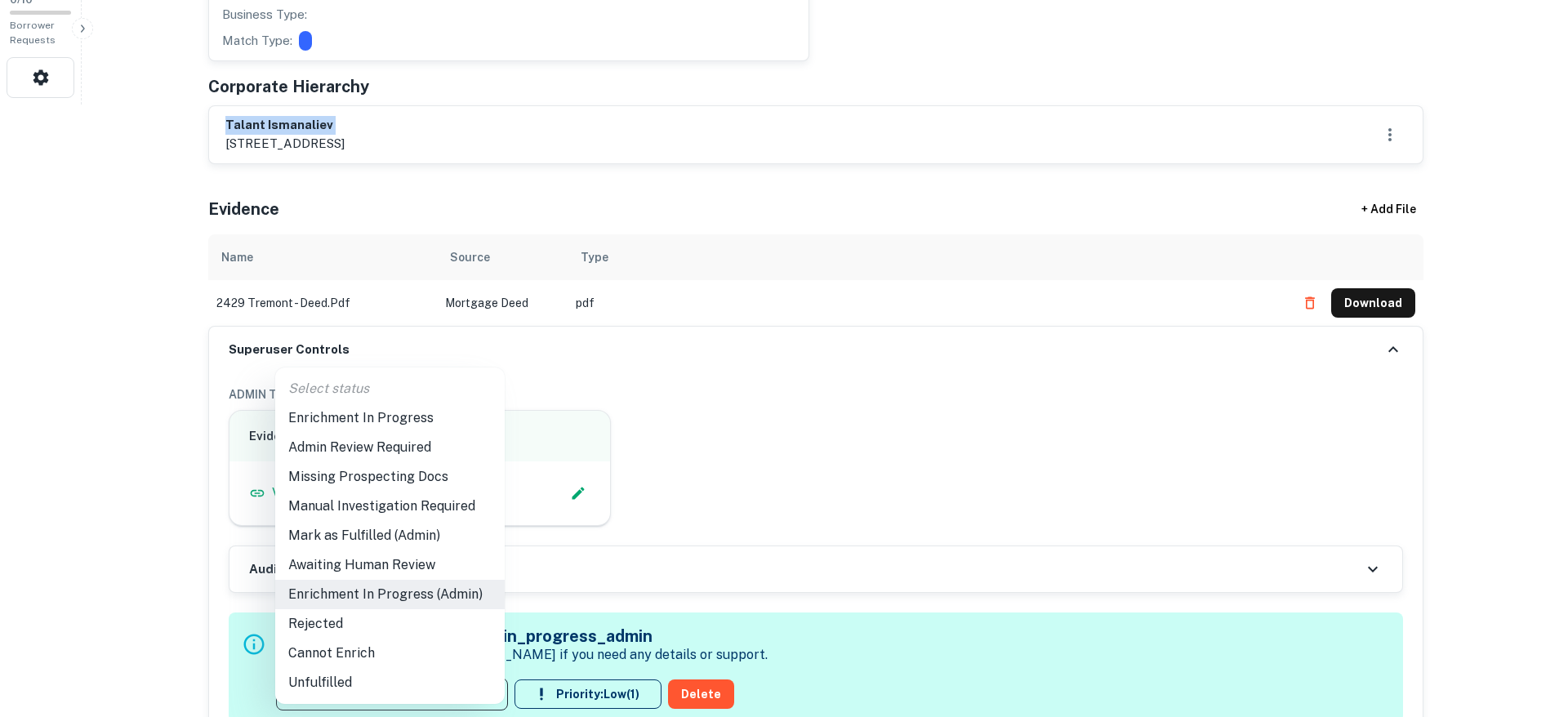
click at [401, 446] on li "Admin Review Required" at bounding box center [390, 448] width 229 height 29
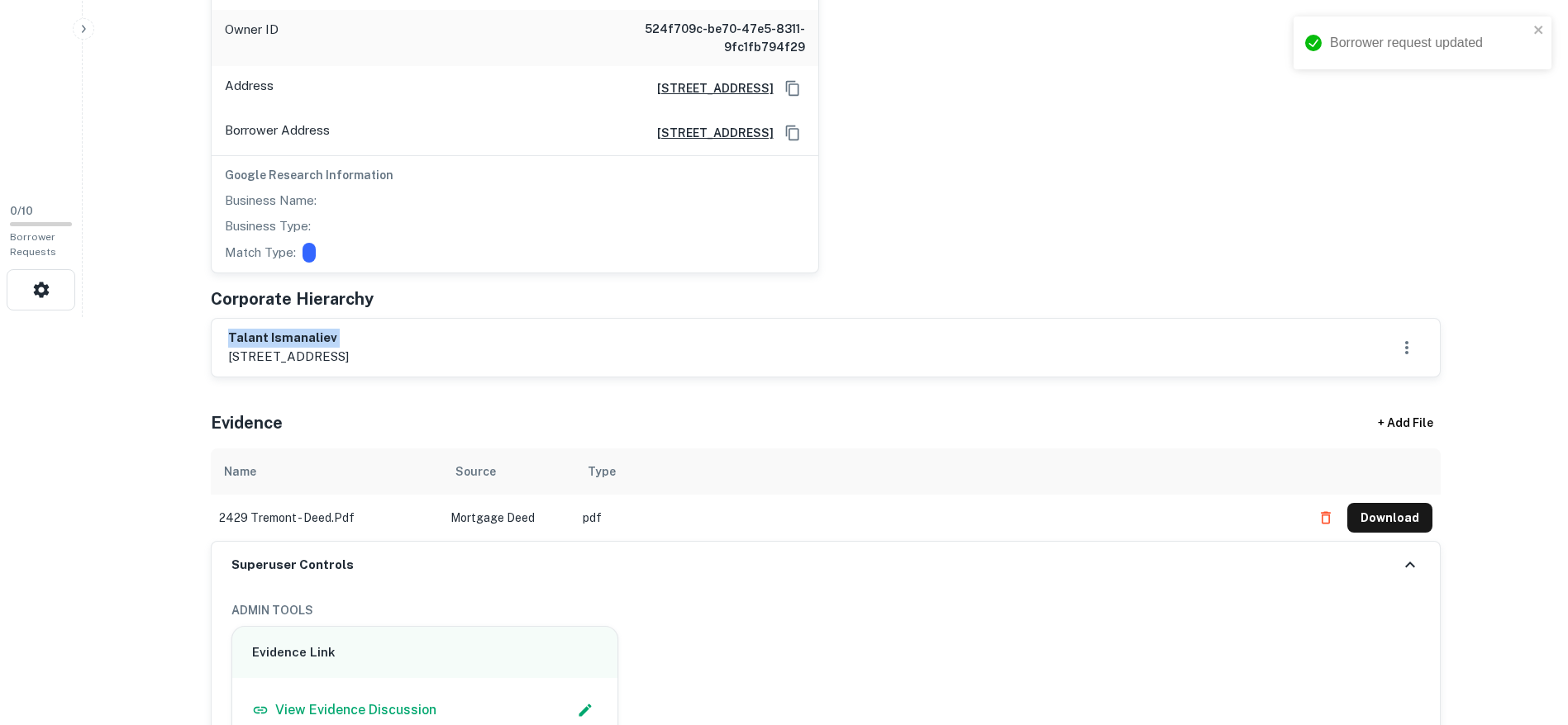
type input "**********"
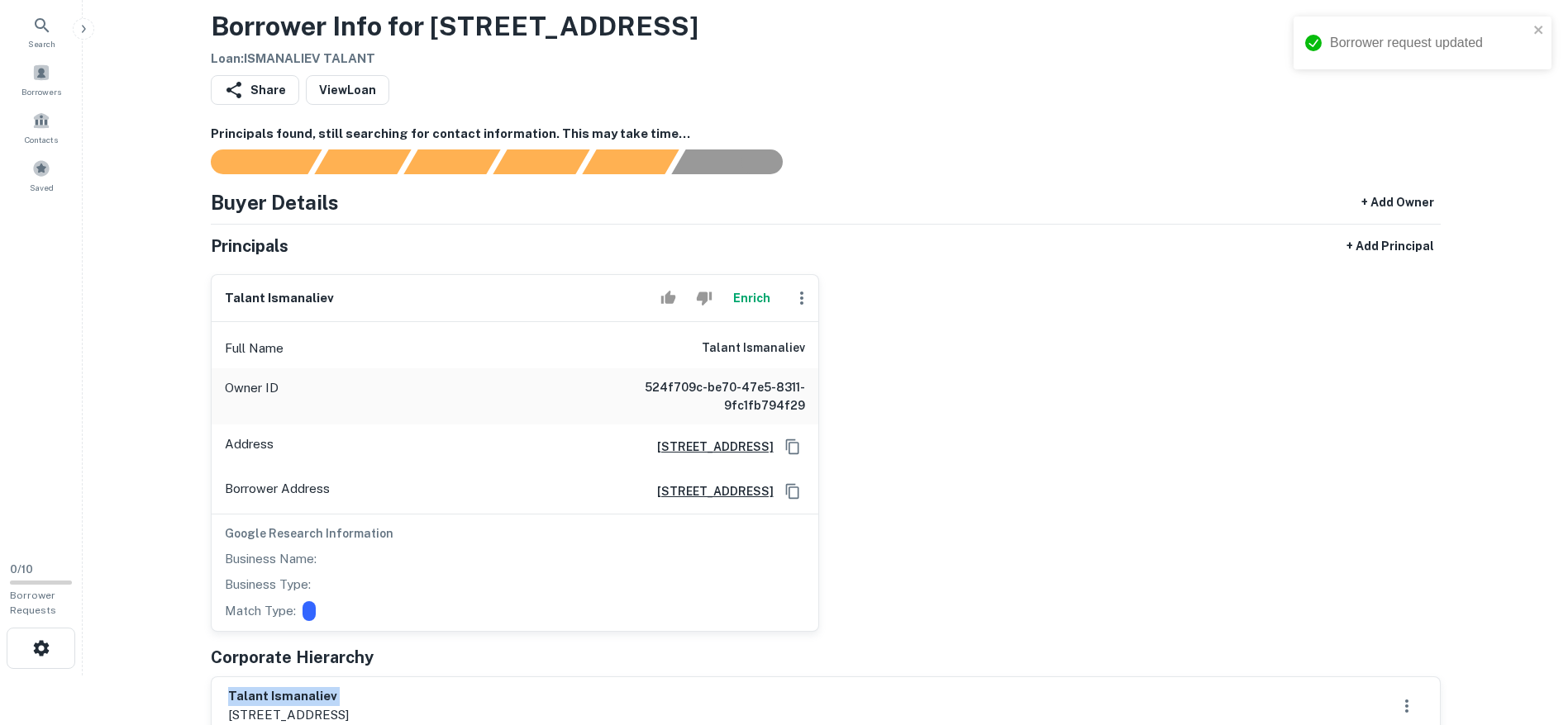
scroll to position [0, 0]
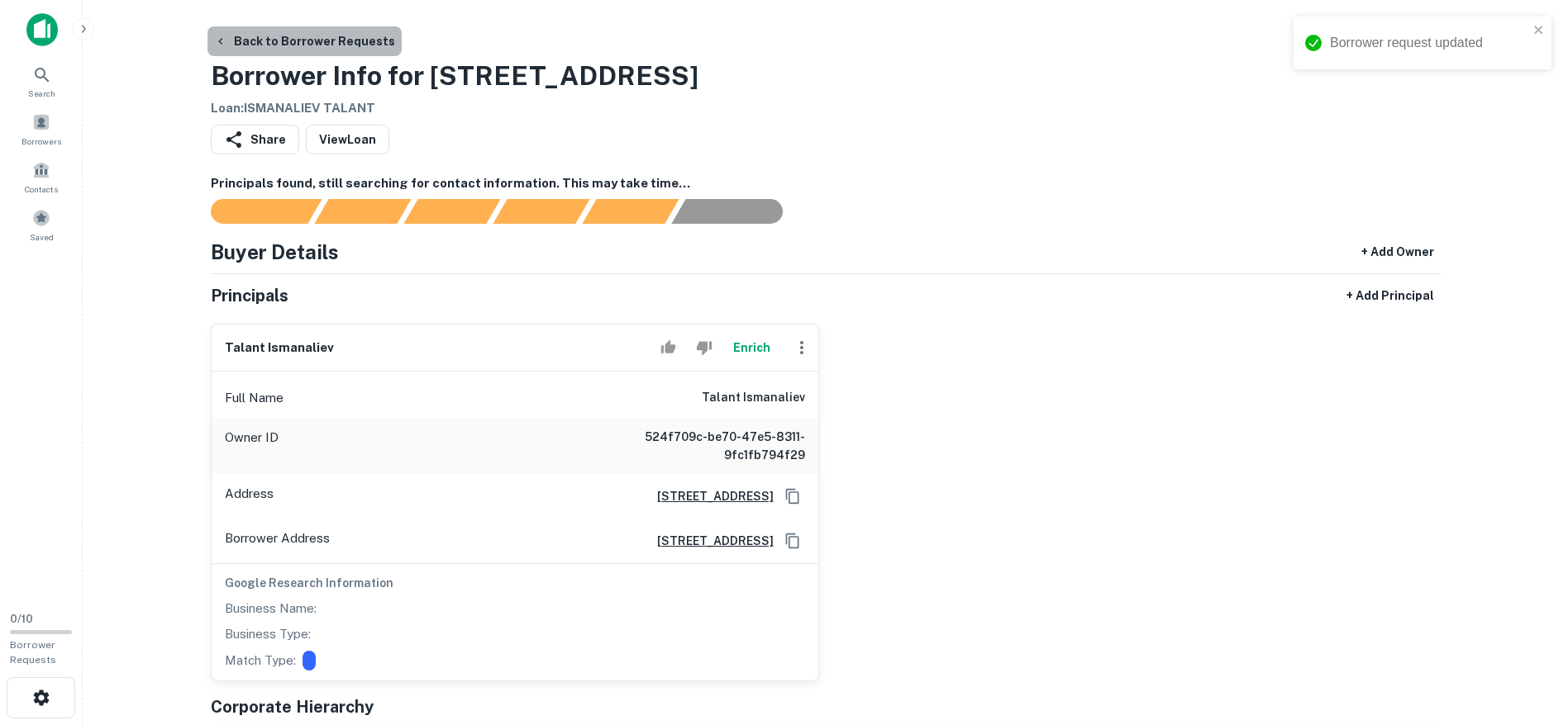
click at [384, 39] on button "Back to Borrower Requests" at bounding box center [305, 41] width 194 height 30
